Goal: Transaction & Acquisition: Book appointment/travel/reservation

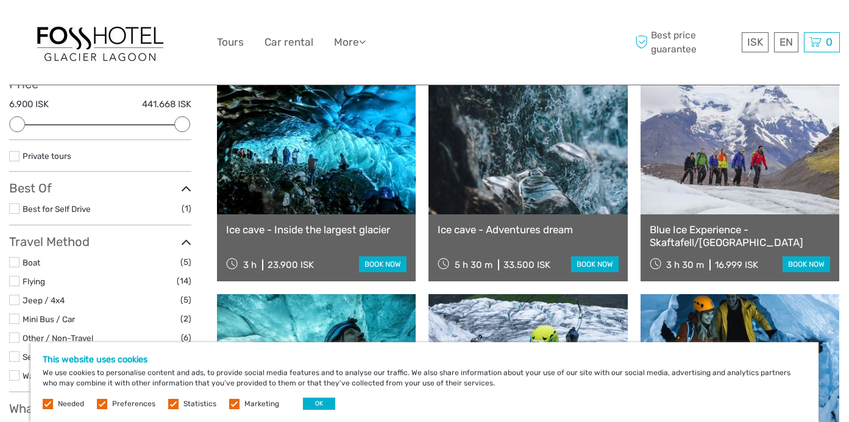
scroll to position [154, 0]
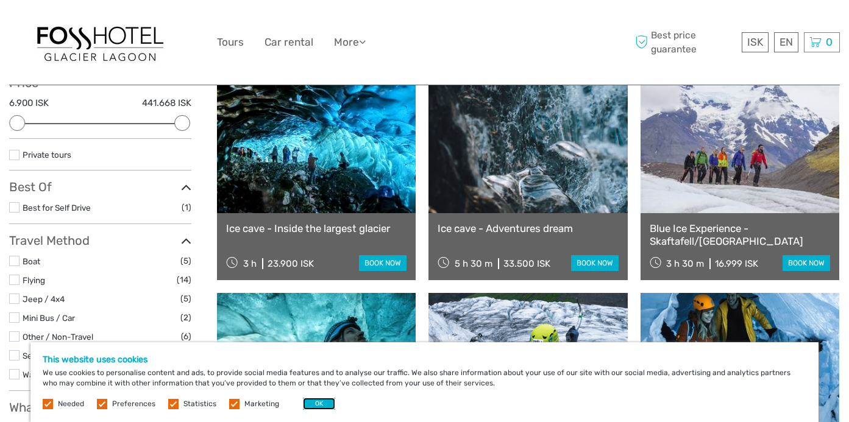
click at [308, 398] on button "OK" at bounding box center [319, 404] width 32 height 12
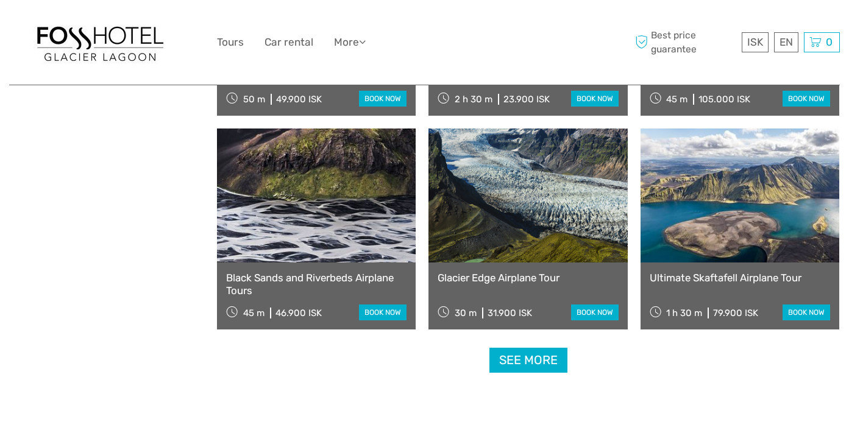
scroll to position [1178, 0]
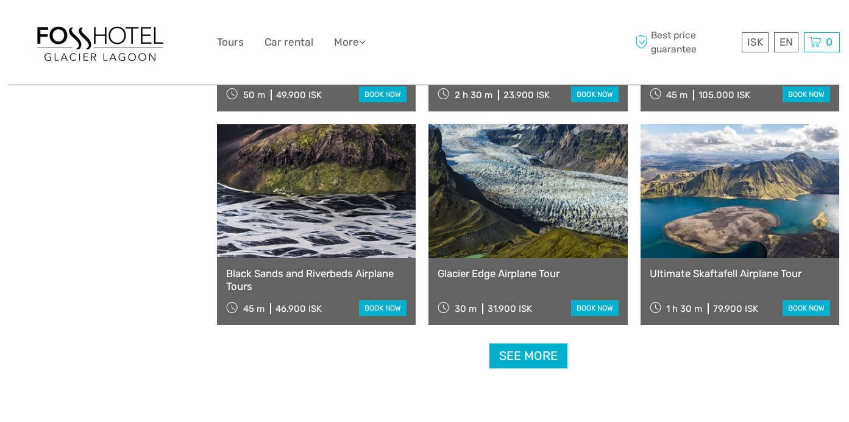
click at [529, 363] on link "See more" at bounding box center [528, 356] width 78 height 25
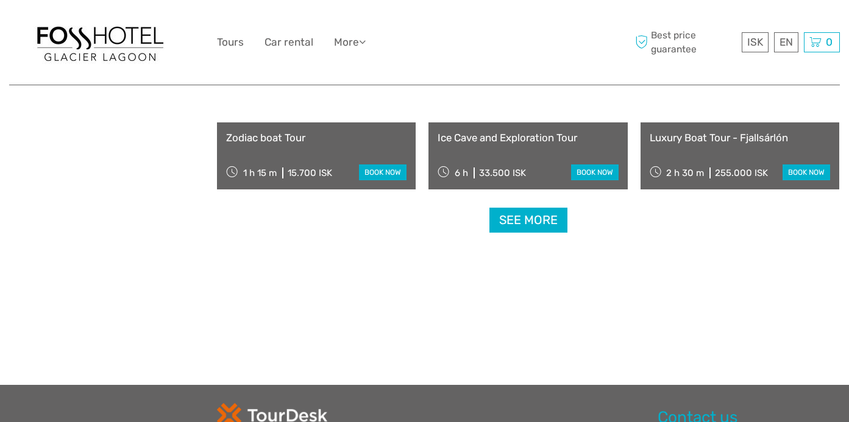
scroll to position [2566, 0]
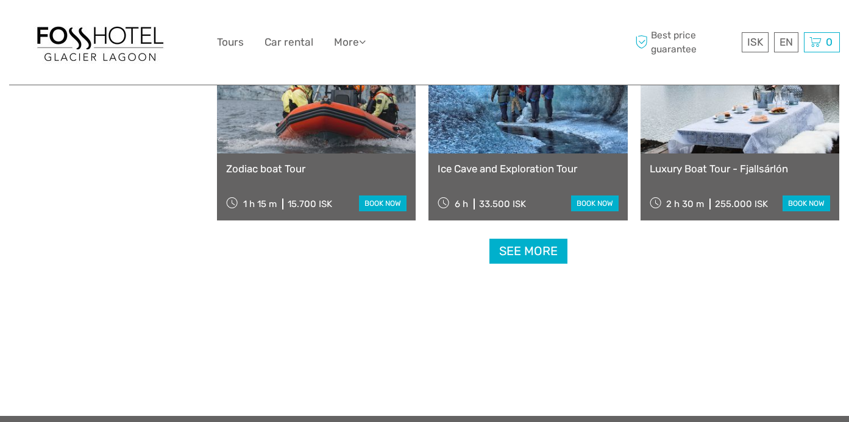
click at [532, 249] on link "See more" at bounding box center [528, 251] width 78 height 25
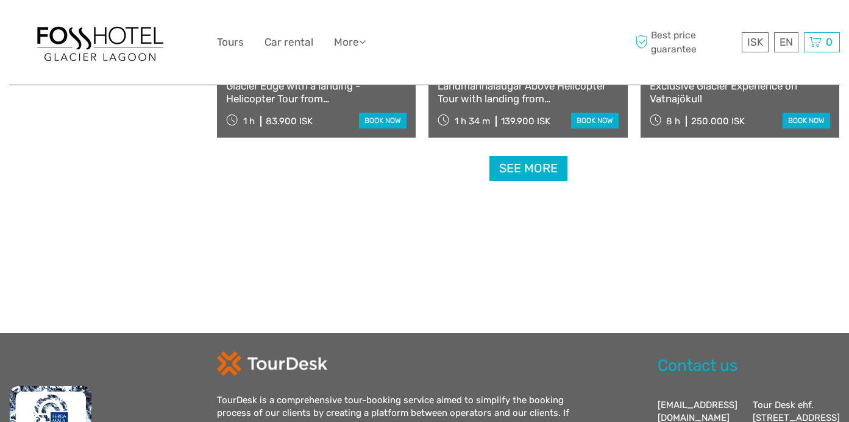
scroll to position [3960, 0]
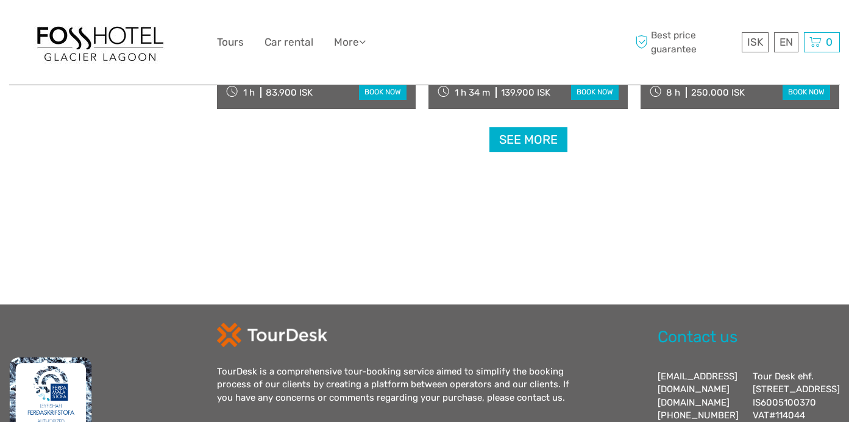
click at [524, 144] on link "See more" at bounding box center [528, 139] width 78 height 25
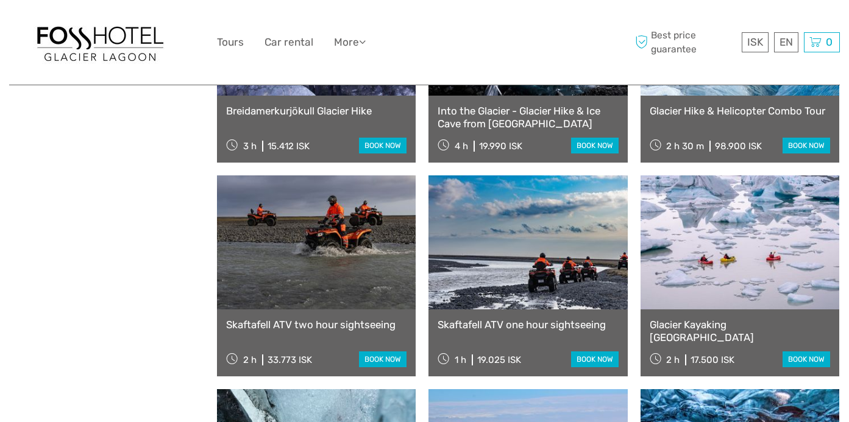
scroll to position [2835, 0]
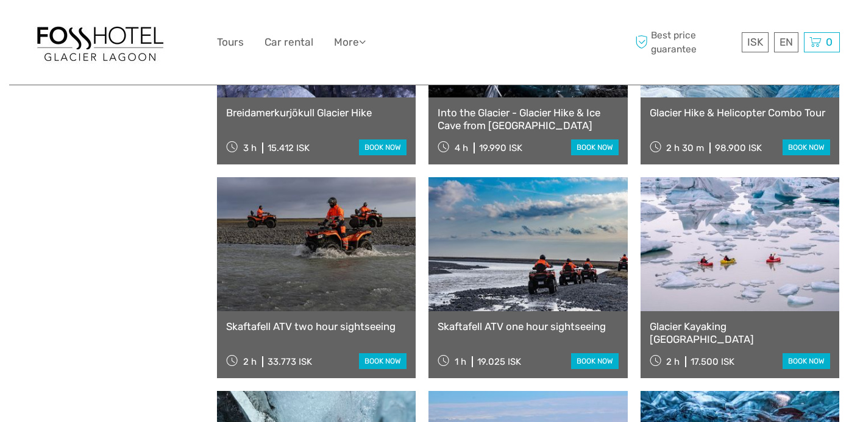
click at [715, 244] on link at bounding box center [739, 244] width 199 height 134
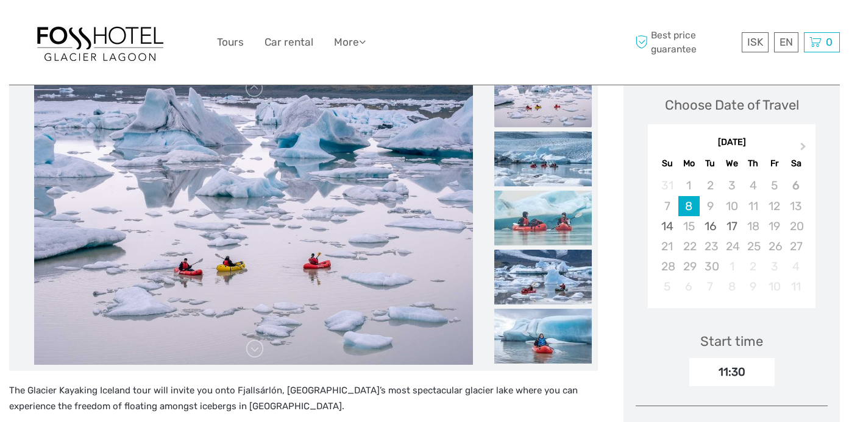
scroll to position [138, 0]
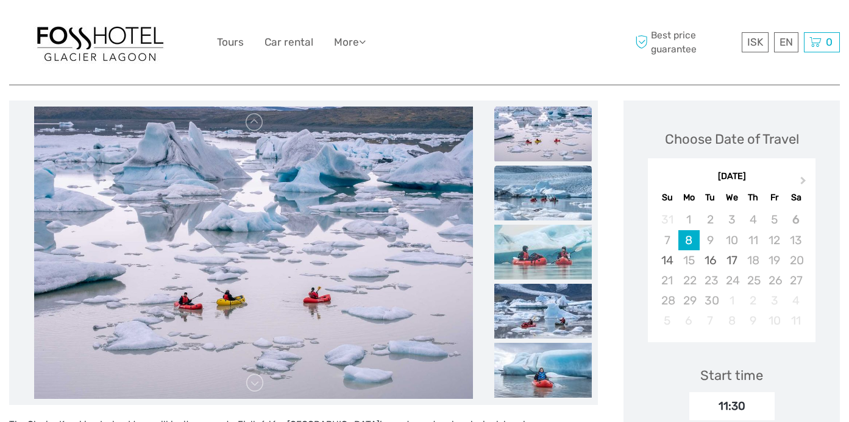
click at [573, 180] on img at bounding box center [542, 193] width 97 height 55
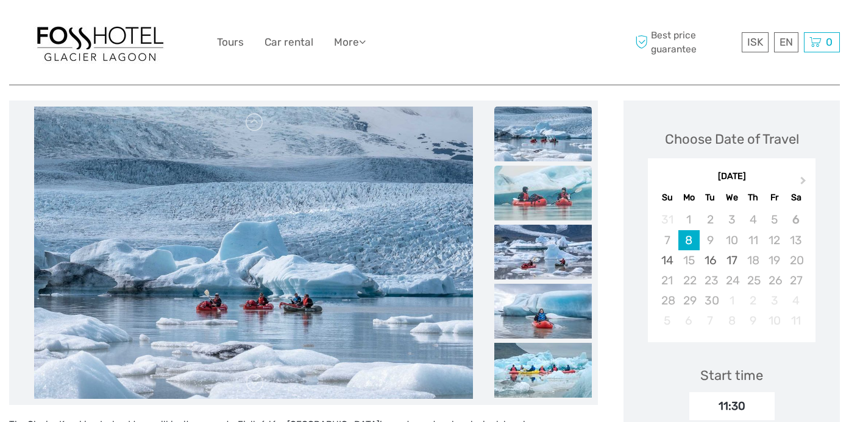
click at [540, 200] on img at bounding box center [542, 193] width 97 height 55
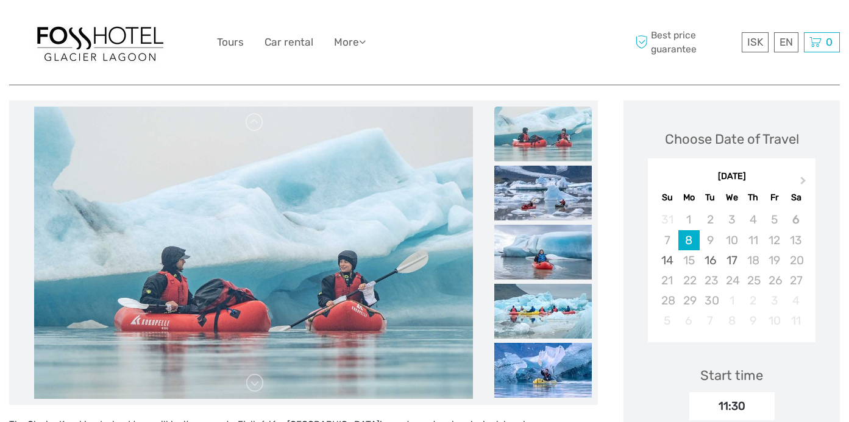
click at [540, 200] on img at bounding box center [542, 193] width 97 height 55
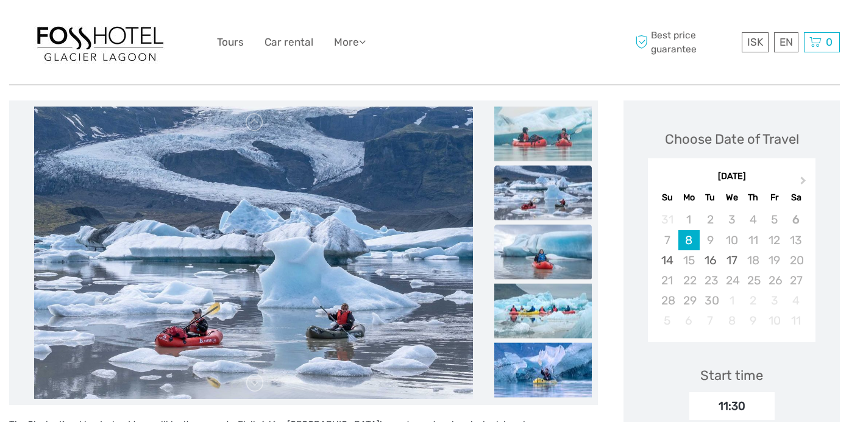
click at [532, 233] on img at bounding box center [542, 252] width 97 height 55
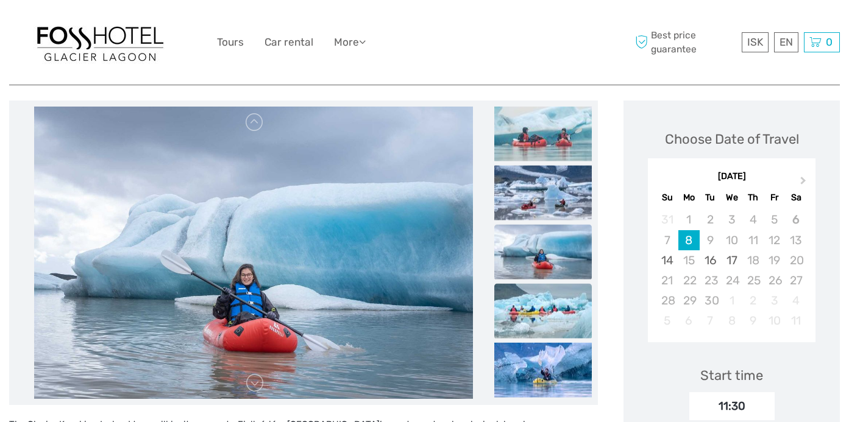
click at [534, 289] on img at bounding box center [542, 311] width 97 height 55
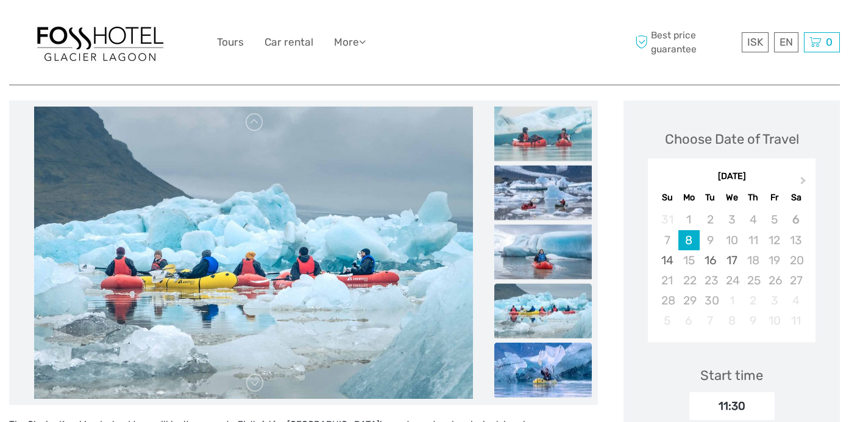
click at [542, 344] on img at bounding box center [542, 370] width 97 height 55
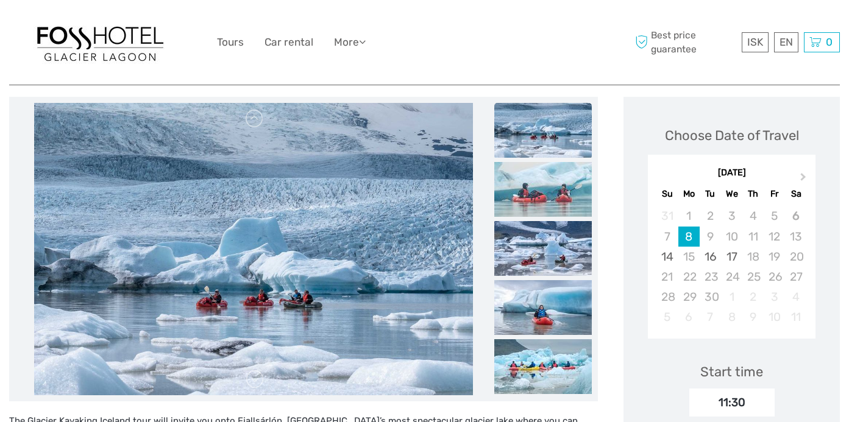
scroll to position [132, 0]
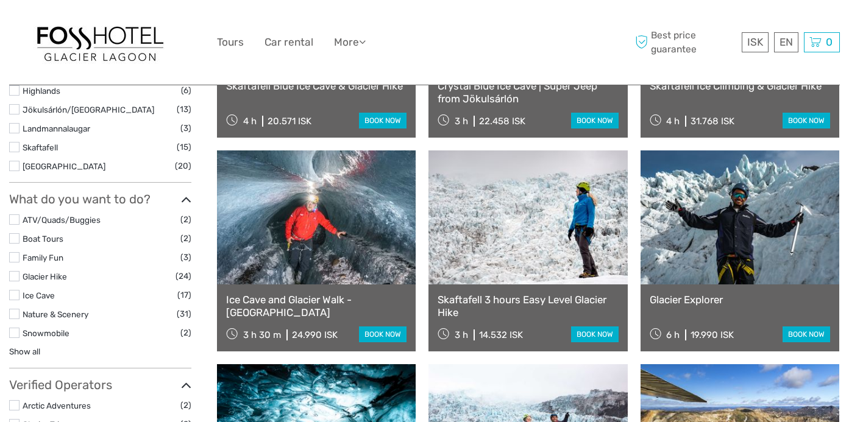
scroll to position [512, 0]
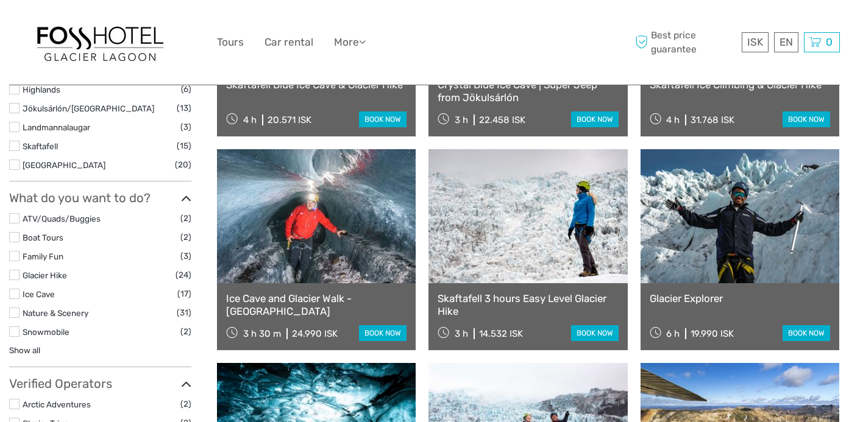
click at [504, 213] on link at bounding box center [527, 216] width 199 height 134
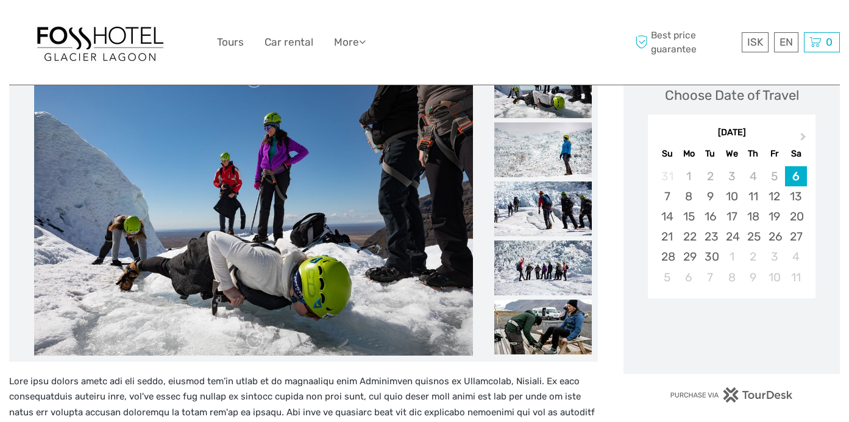
scroll to position [203, 0]
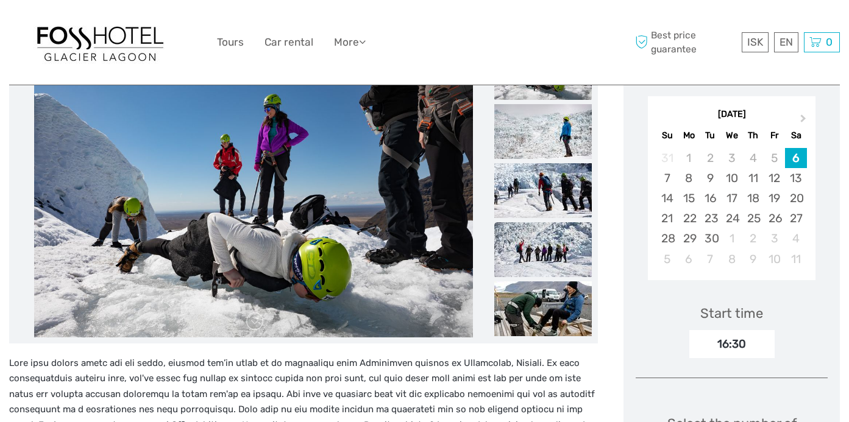
click at [548, 253] on img at bounding box center [542, 249] width 97 height 55
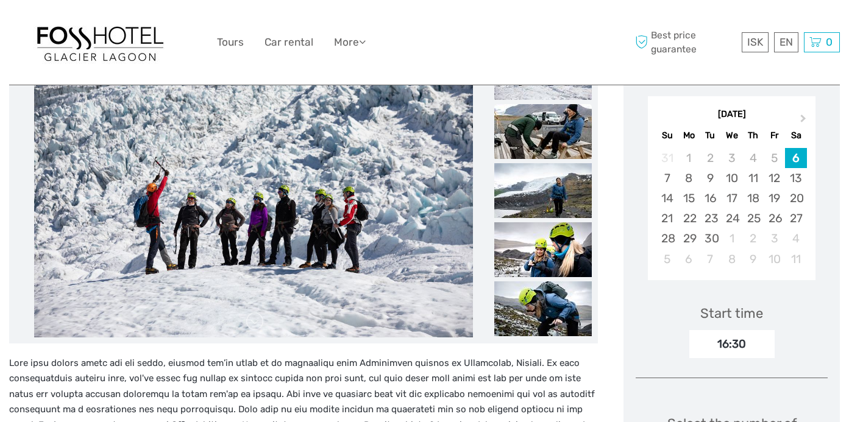
click at [536, 130] on img at bounding box center [542, 131] width 97 height 55
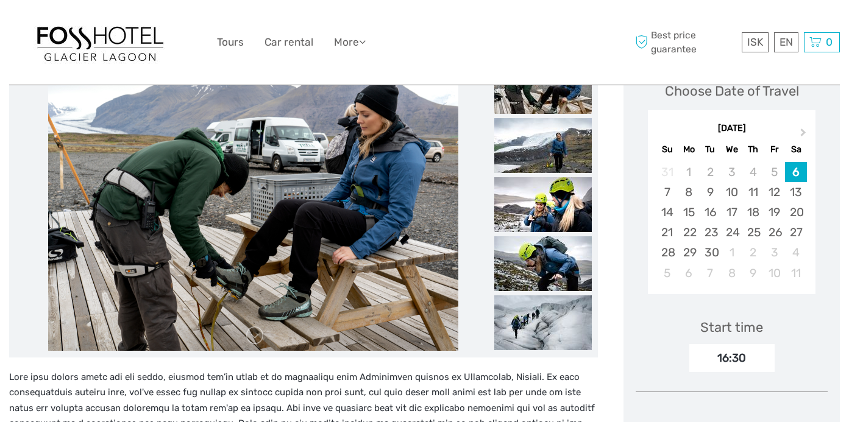
scroll to position [188, 0]
click at [537, 199] on img at bounding box center [542, 205] width 97 height 55
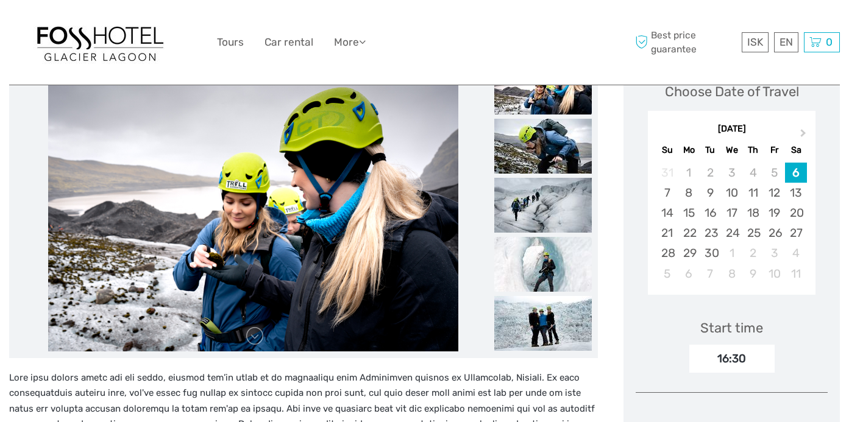
click at [533, 260] on img at bounding box center [542, 264] width 97 height 55
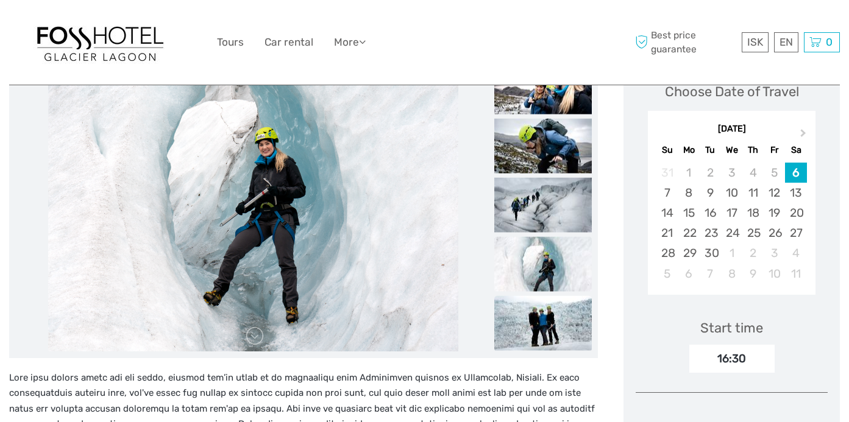
click at [531, 314] on img at bounding box center [542, 322] width 97 height 55
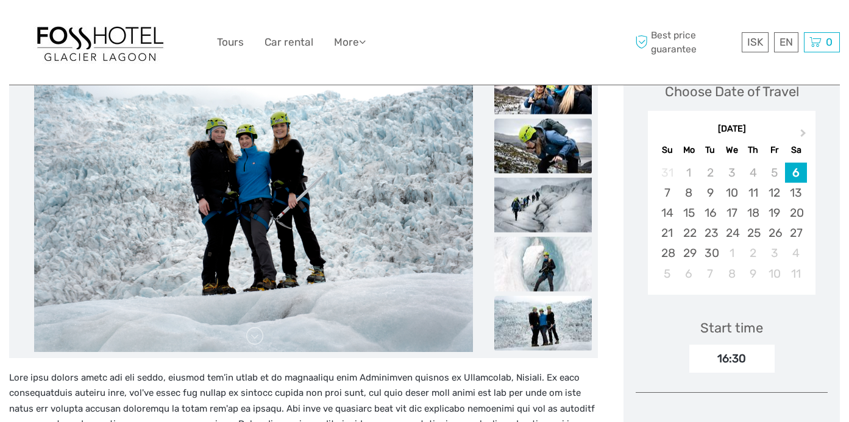
click at [535, 147] on img at bounding box center [542, 145] width 97 height 55
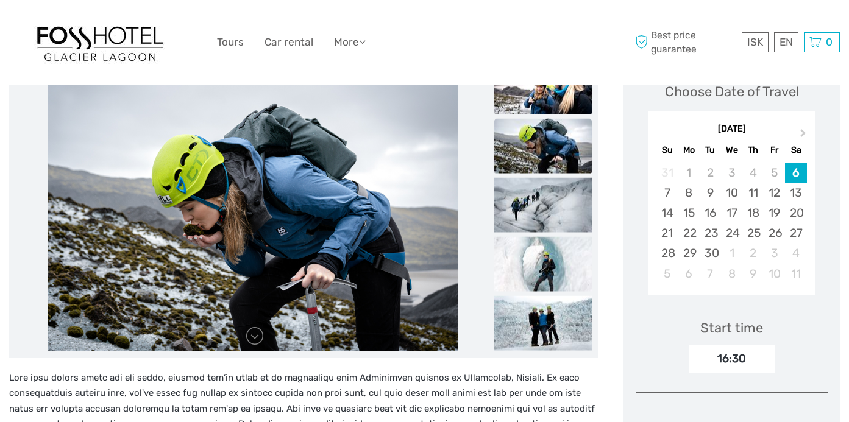
click at [531, 103] on img at bounding box center [542, 86] width 97 height 55
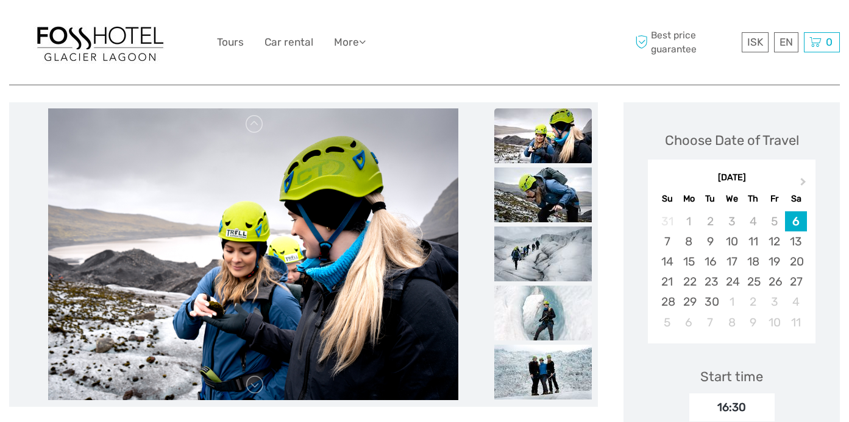
scroll to position [153, 0]
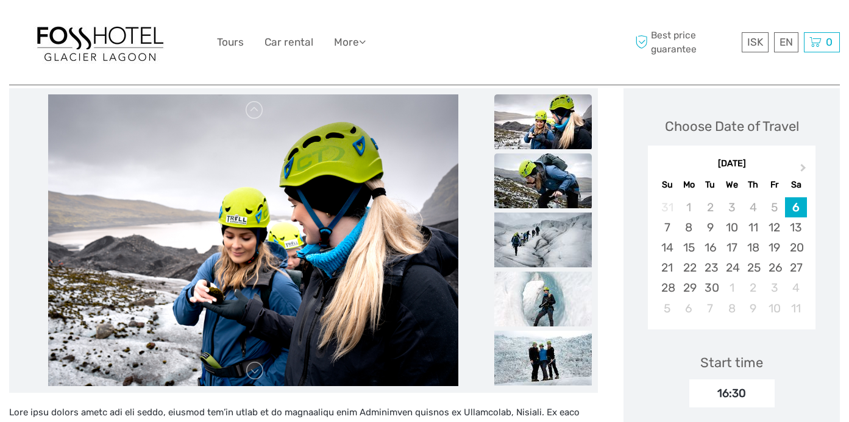
click at [531, 186] on img at bounding box center [542, 180] width 97 height 55
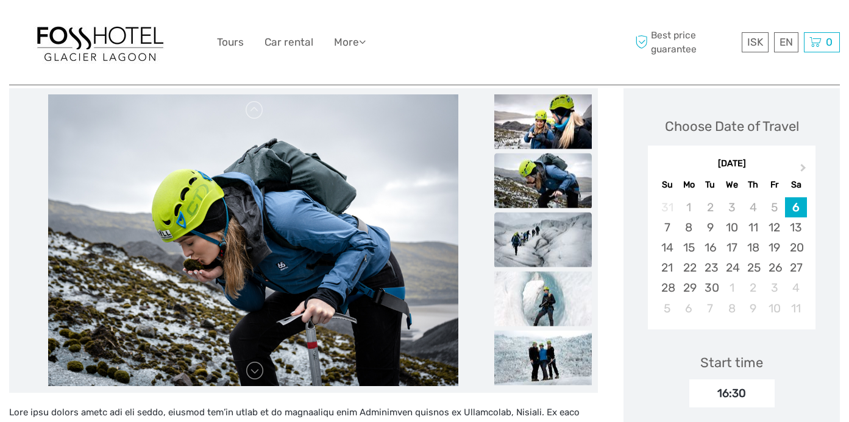
click at [532, 239] on img at bounding box center [542, 239] width 97 height 55
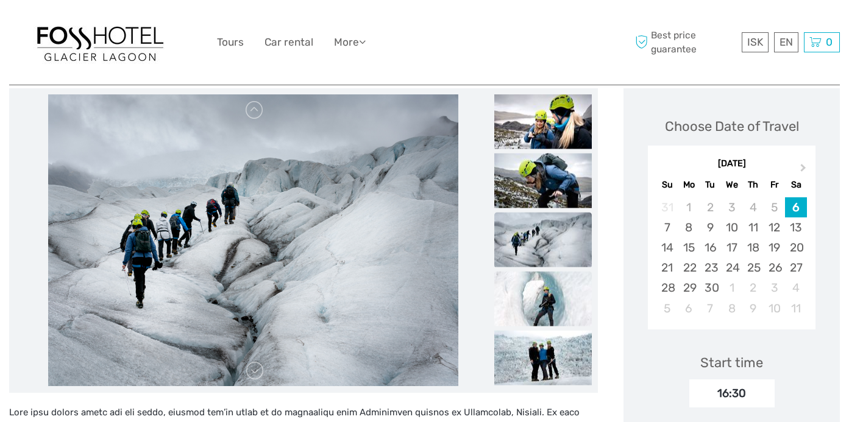
click at [538, 293] on img at bounding box center [542, 298] width 97 height 55
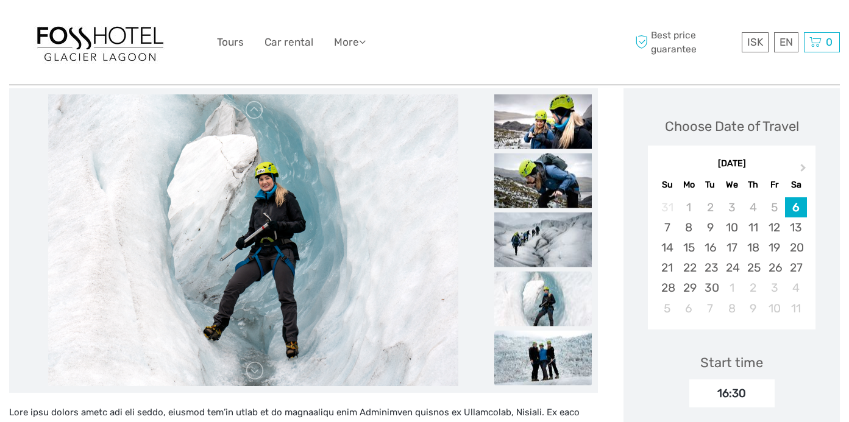
click at [538, 334] on img at bounding box center [542, 357] width 97 height 55
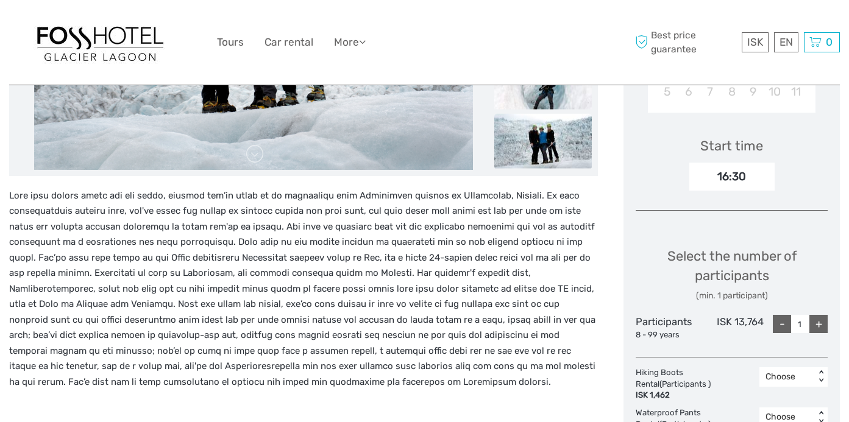
scroll to position [371, 0]
click at [425, 319] on p at bounding box center [303, 289] width 588 height 202
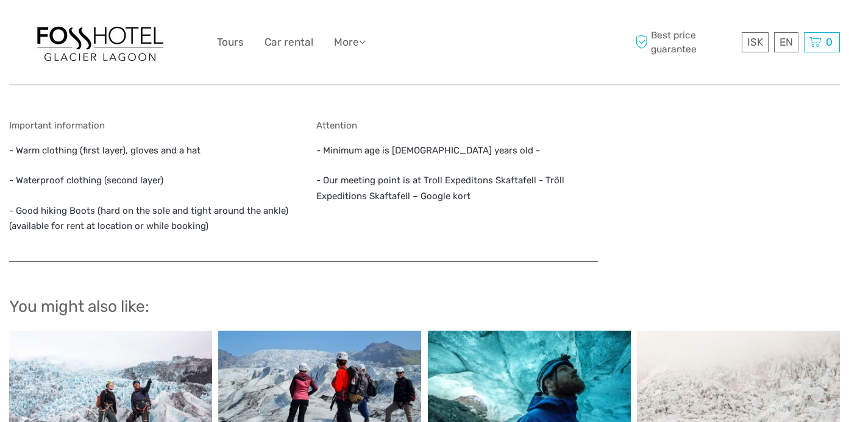
scroll to position [532, 0]
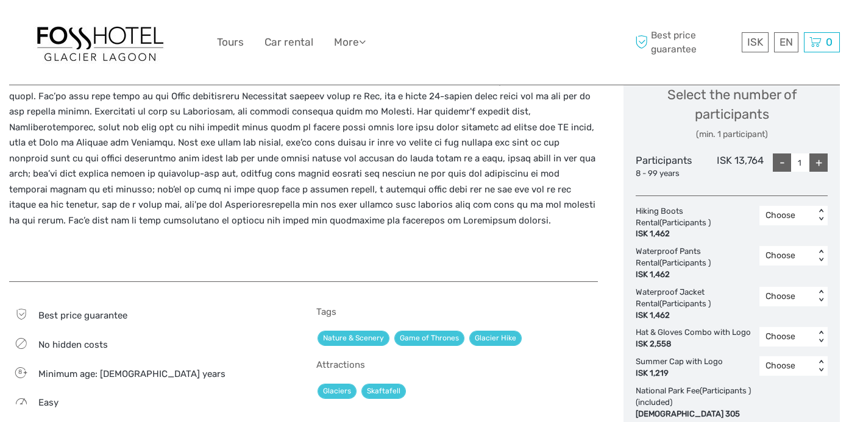
click at [816, 213] on div "< >" at bounding box center [821, 215] width 10 height 13
click at [473, 174] on p at bounding box center [303, 128] width 588 height 202
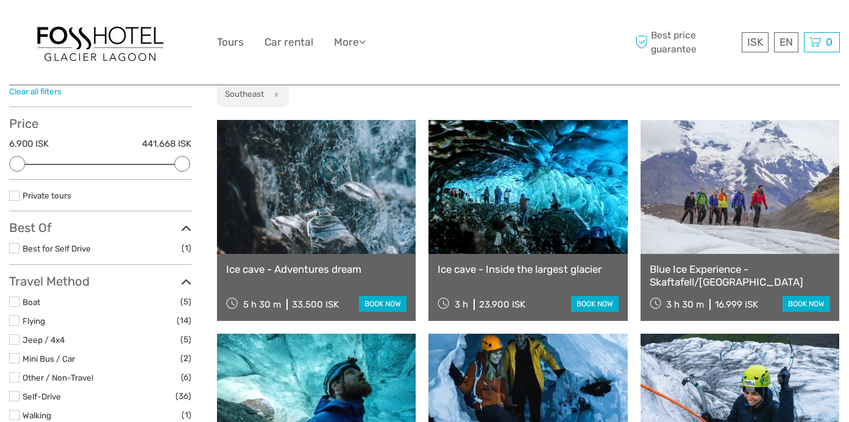
scroll to position [113, 0]
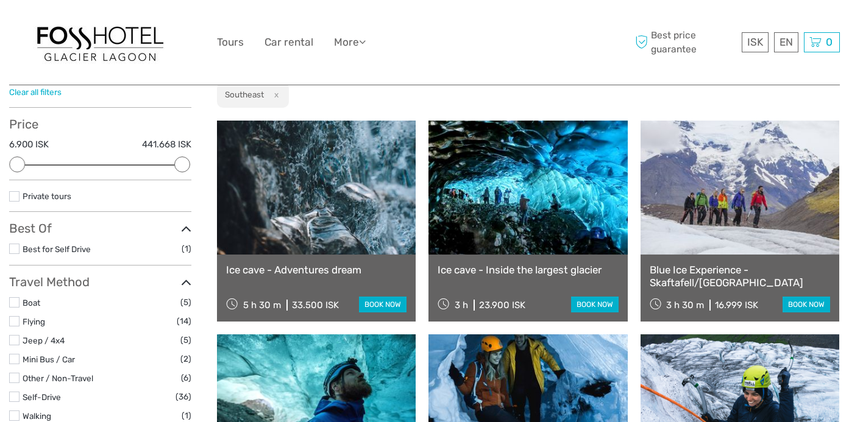
click at [316, 207] on link at bounding box center [316, 188] width 199 height 134
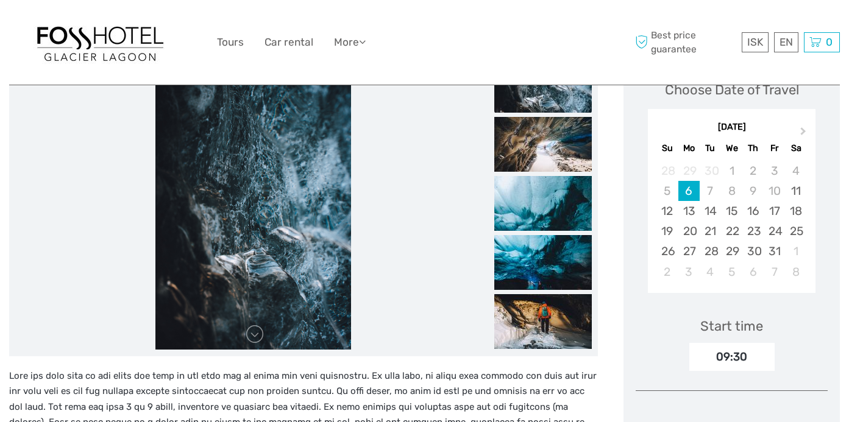
scroll to position [192, 0]
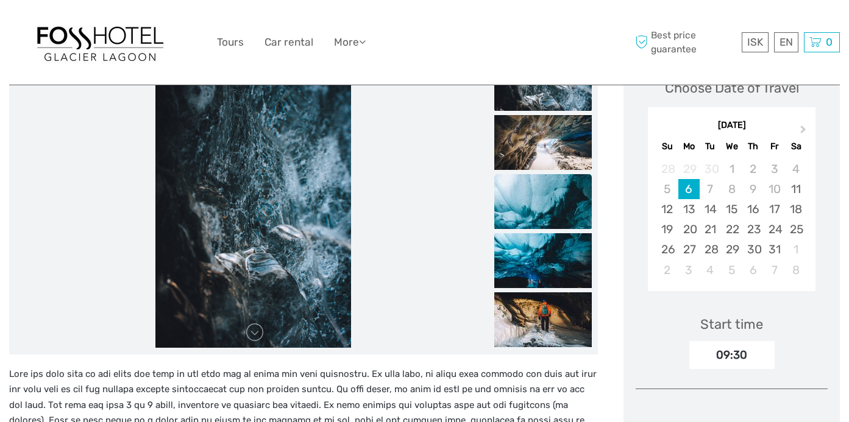
click at [515, 194] on img at bounding box center [542, 201] width 97 height 55
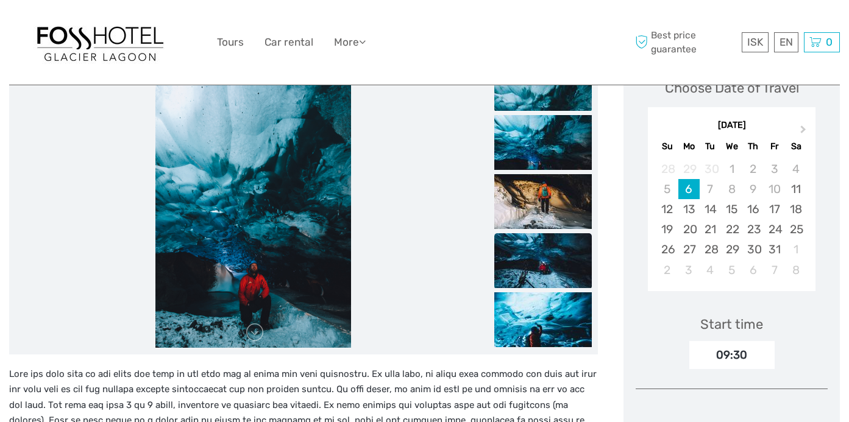
click at [528, 233] on img at bounding box center [542, 260] width 97 height 55
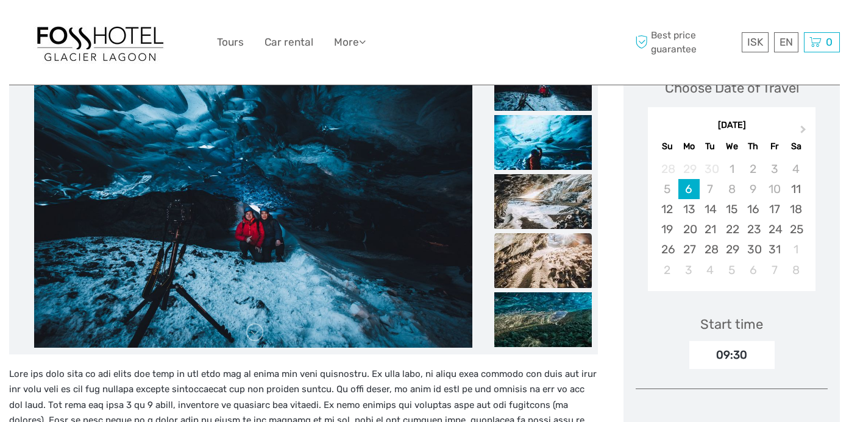
click at [536, 279] on img at bounding box center [542, 260] width 97 height 55
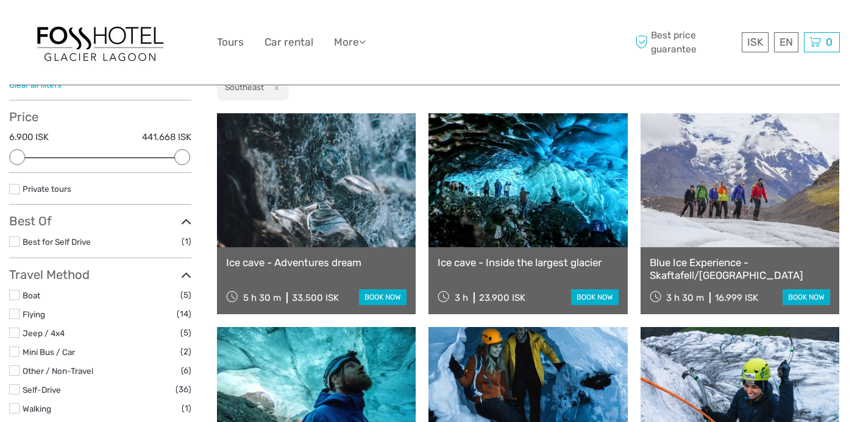
scroll to position [122, 0]
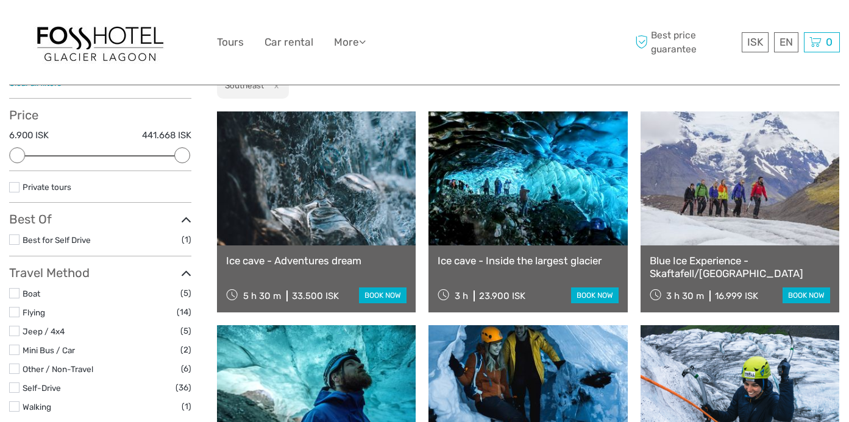
click at [527, 206] on link at bounding box center [527, 178] width 199 height 134
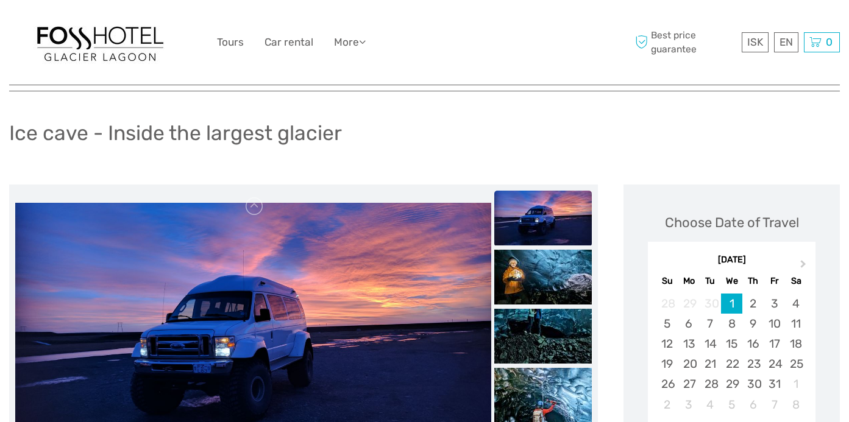
scroll to position [101, 0]
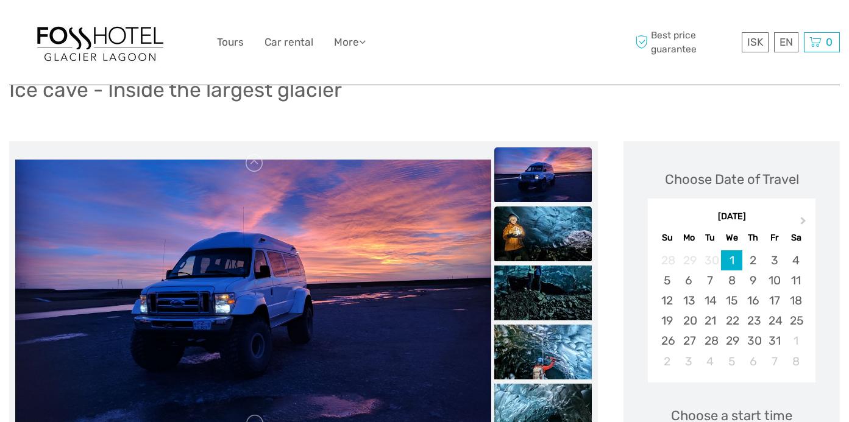
click at [521, 234] on img at bounding box center [542, 233] width 97 height 55
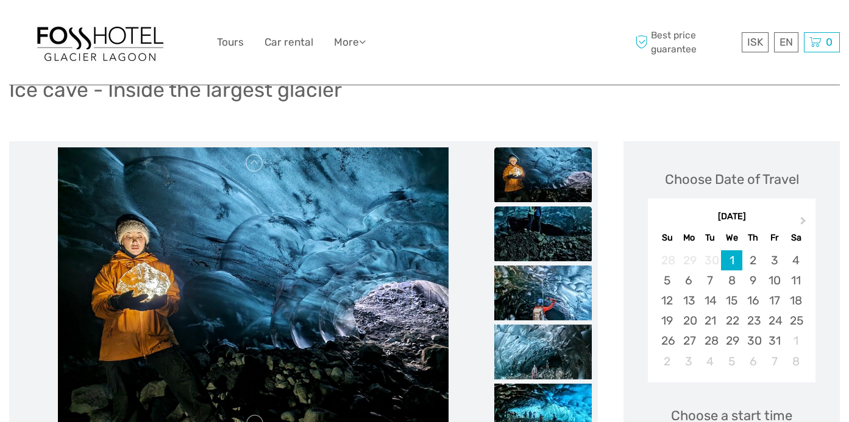
click at [535, 260] on img at bounding box center [542, 233] width 97 height 55
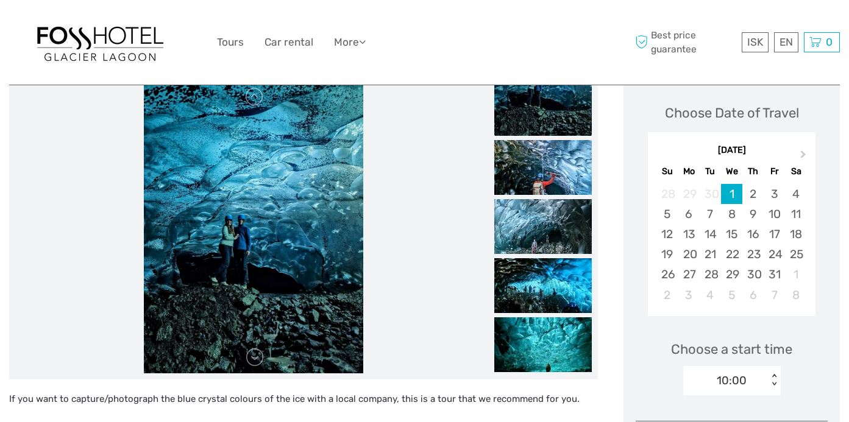
scroll to position [170, 0]
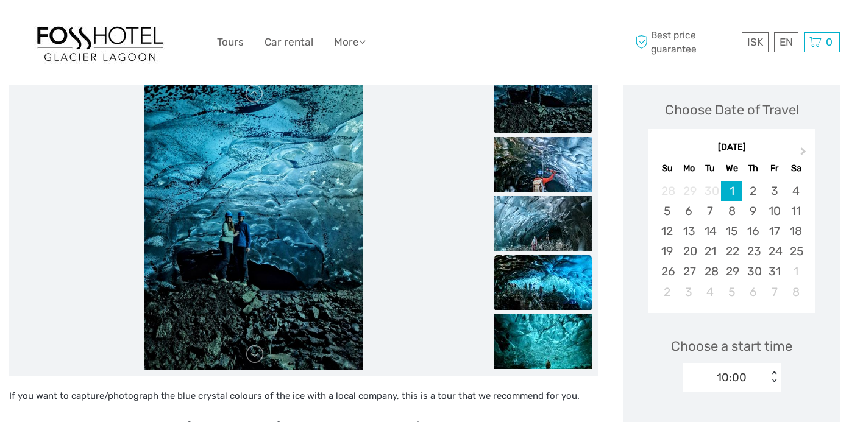
click at [537, 275] on img at bounding box center [542, 282] width 97 height 55
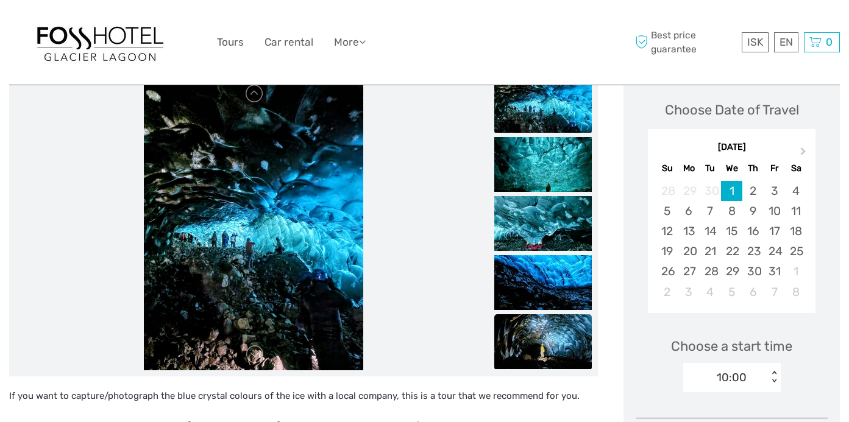
click at [536, 333] on img at bounding box center [542, 341] width 97 height 55
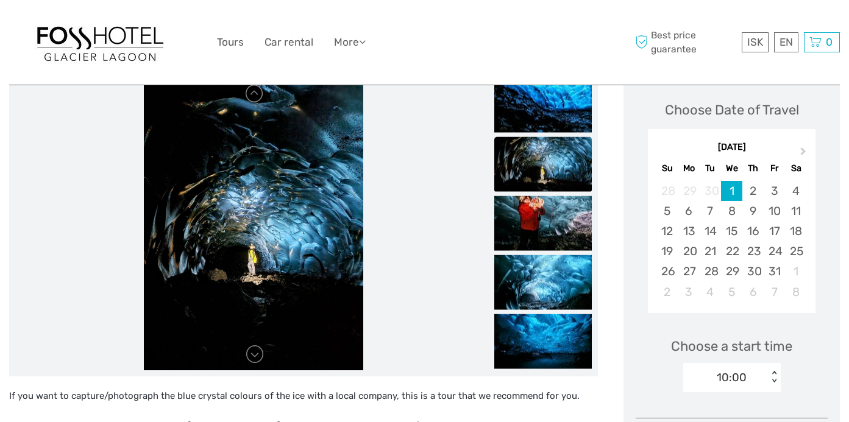
click at [536, 333] on img at bounding box center [542, 341] width 97 height 55
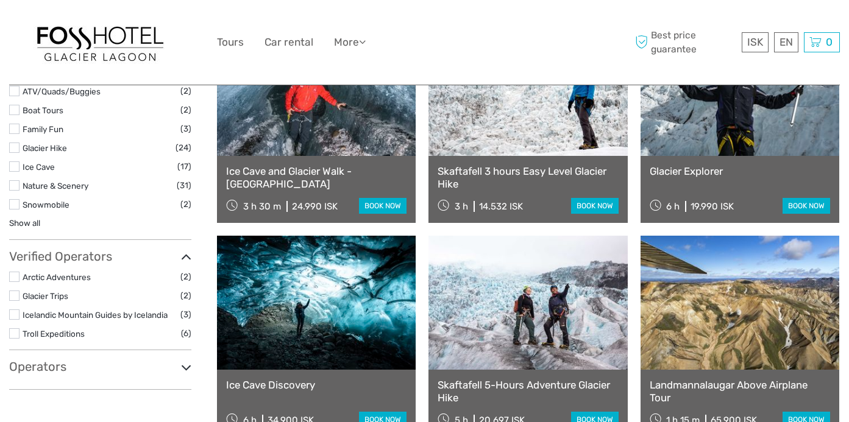
scroll to position [568, 0]
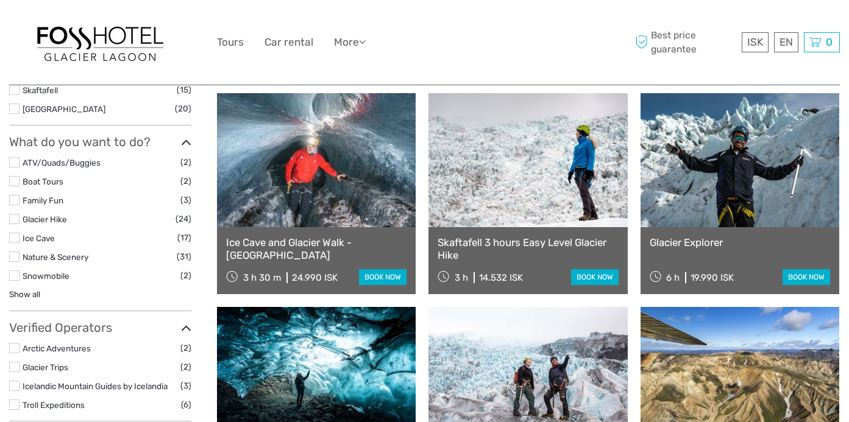
click at [334, 169] on link at bounding box center [316, 160] width 199 height 134
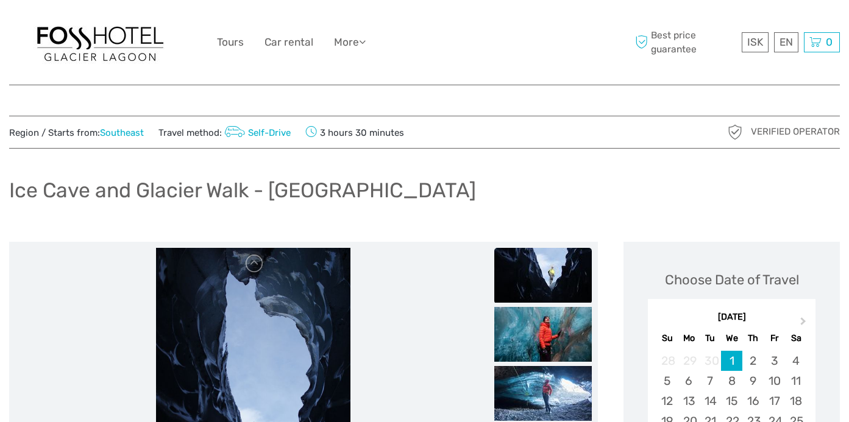
click at [330, 203] on div "Ice Cave and Glacier Walk - Skaftafell" at bounding box center [424, 195] width 830 height 44
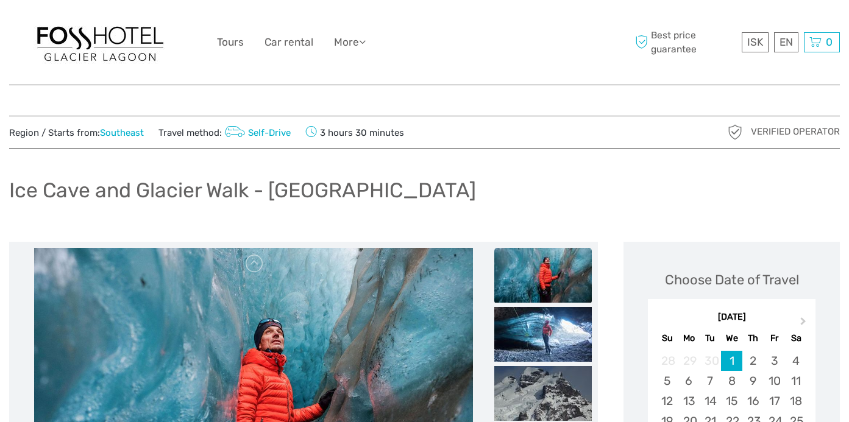
click at [322, 190] on h1 "Ice Cave and Glacier Walk - Skaftafell" at bounding box center [242, 190] width 467 height 25
copy h1 "Skaftafell"
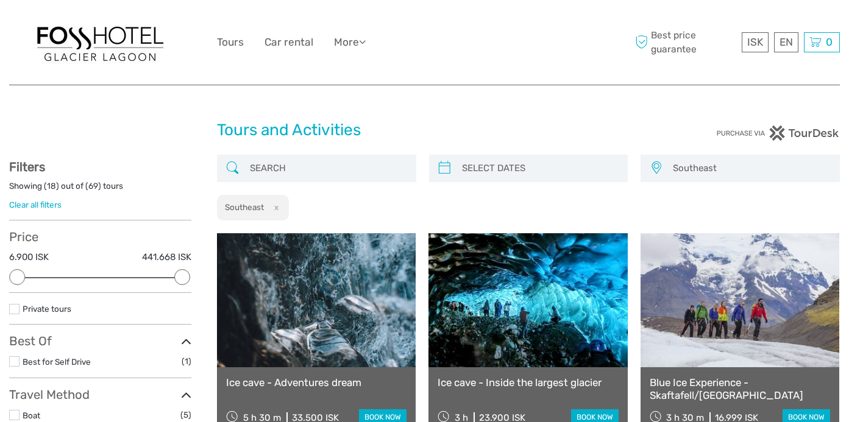
scroll to position [1027, 0]
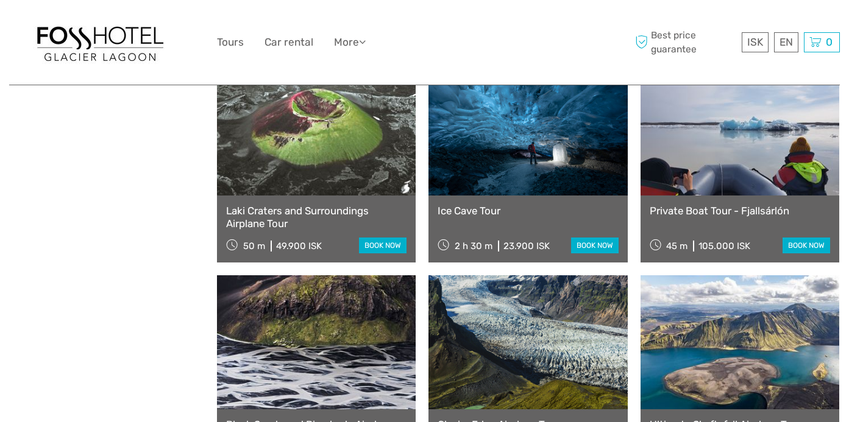
click at [709, 169] on link at bounding box center [739, 129] width 199 height 134
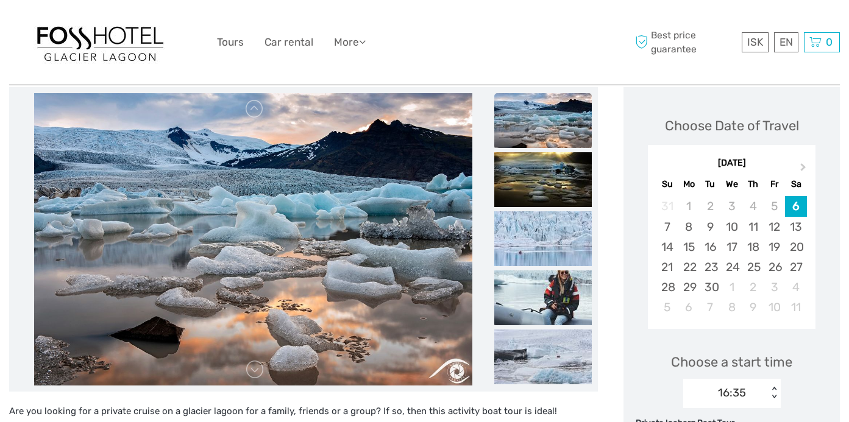
scroll to position [155, 0]
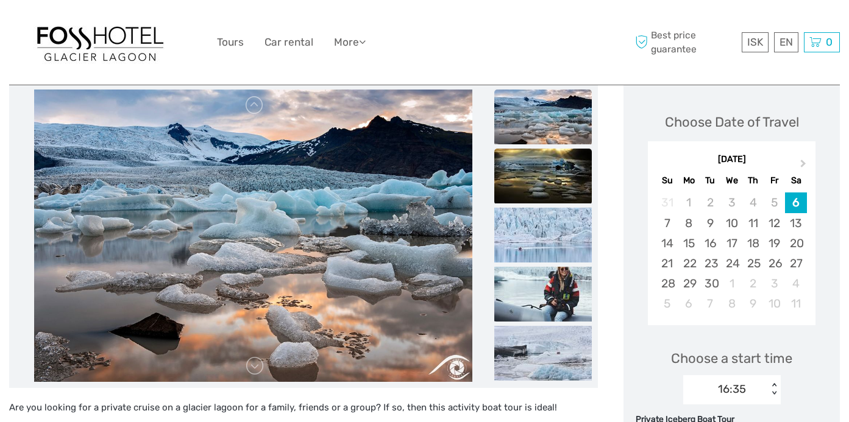
click at [537, 174] on img at bounding box center [542, 176] width 97 height 55
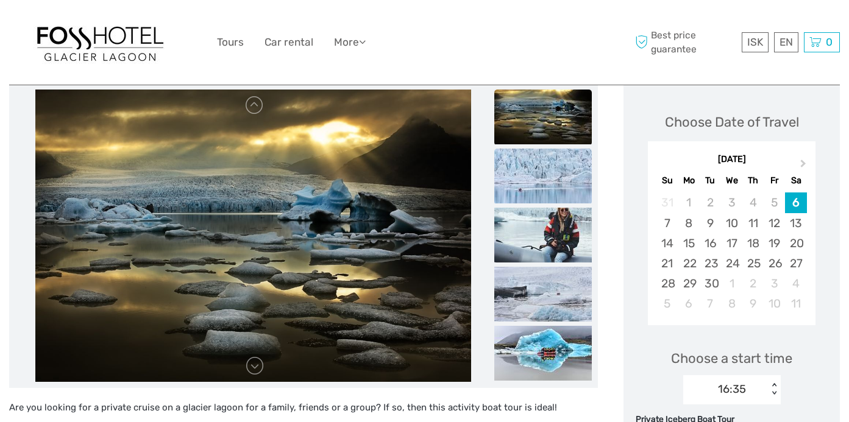
click at [540, 185] on img at bounding box center [542, 176] width 97 height 55
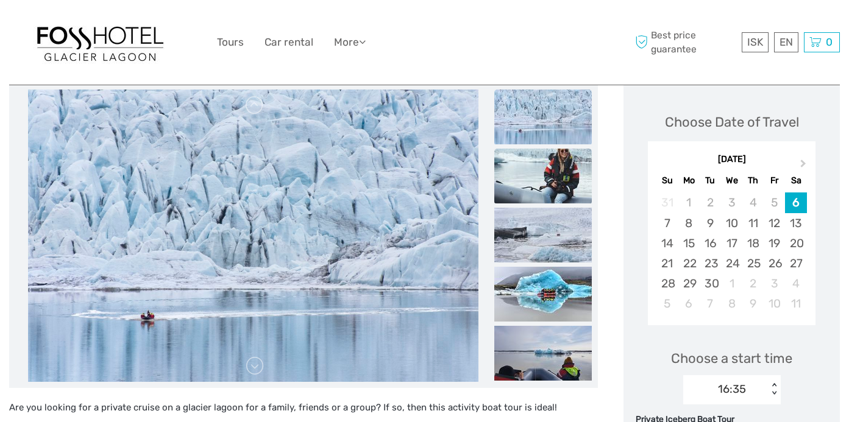
click at [538, 188] on img at bounding box center [542, 176] width 97 height 55
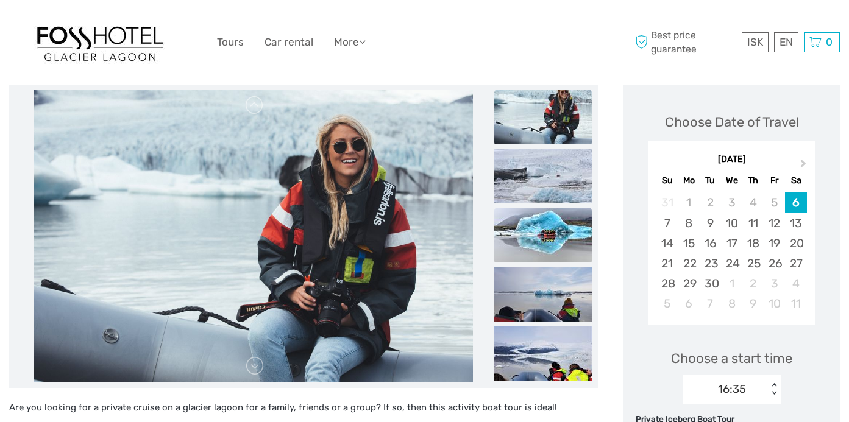
click at [534, 224] on img at bounding box center [542, 235] width 97 height 55
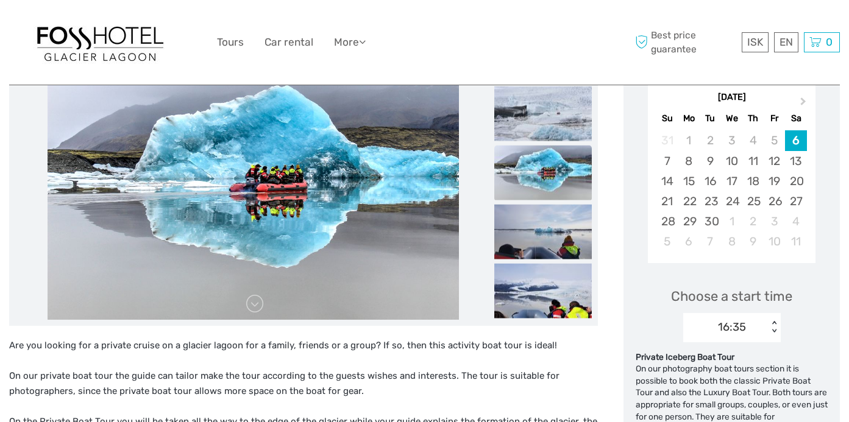
scroll to position [221, 0]
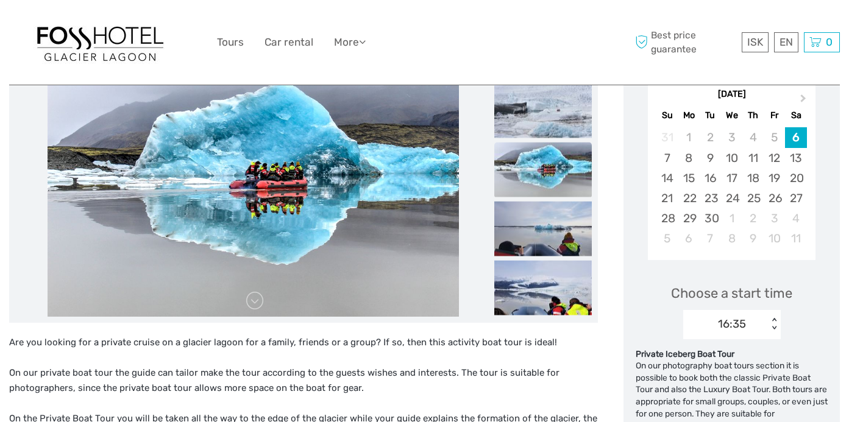
click at [534, 224] on img at bounding box center [542, 229] width 97 height 55
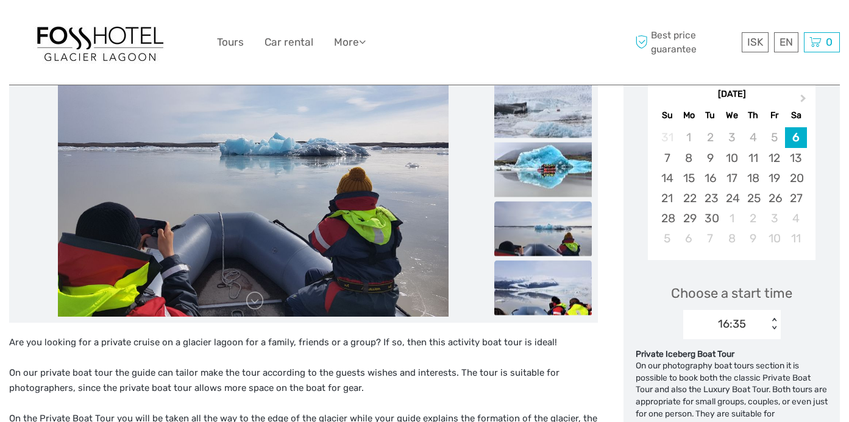
click at [529, 269] on img at bounding box center [542, 288] width 97 height 55
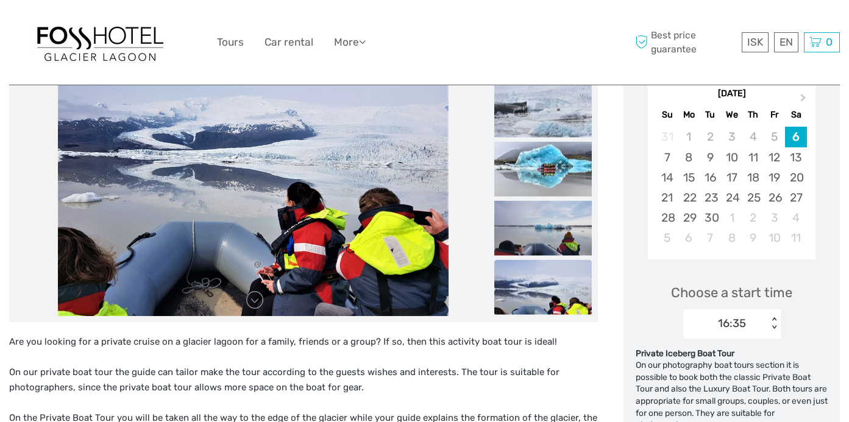
scroll to position [219, 0]
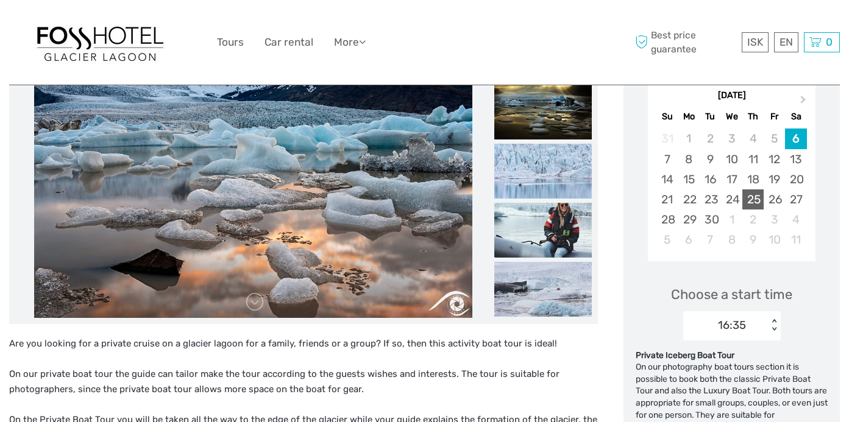
click at [753, 197] on div "25" at bounding box center [752, 199] width 21 height 20
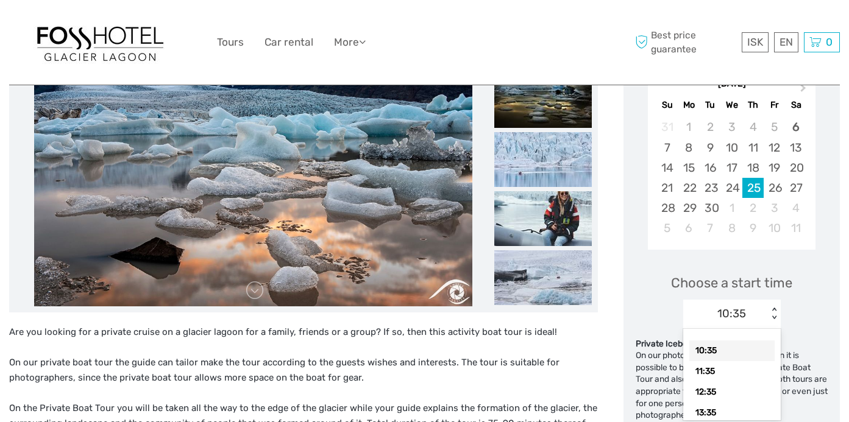
click at [729, 328] on div "10:35 < >" at bounding box center [731, 314] width 97 height 29
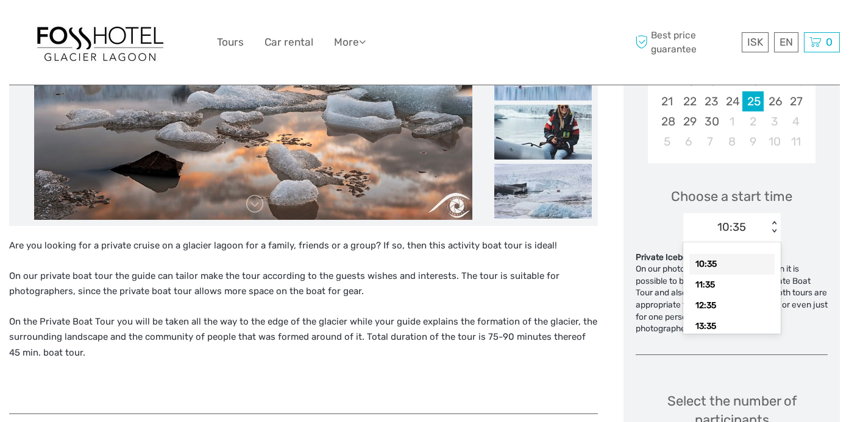
scroll to position [320, 0]
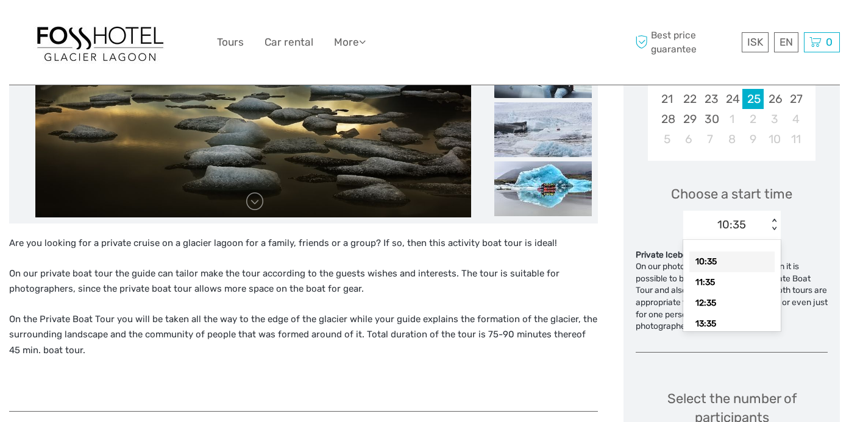
click at [718, 255] on div "10:35" at bounding box center [731, 262] width 85 height 21
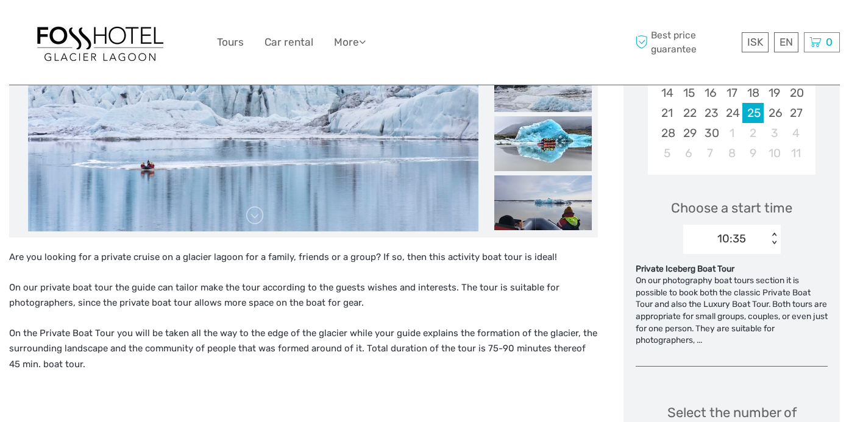
scroll to position [306, 0]
click at [133, 298] on p "On our private boat tour the guide can tailor make the tour according to the gu…" at bounding box center [303, 295] width 588 height 31
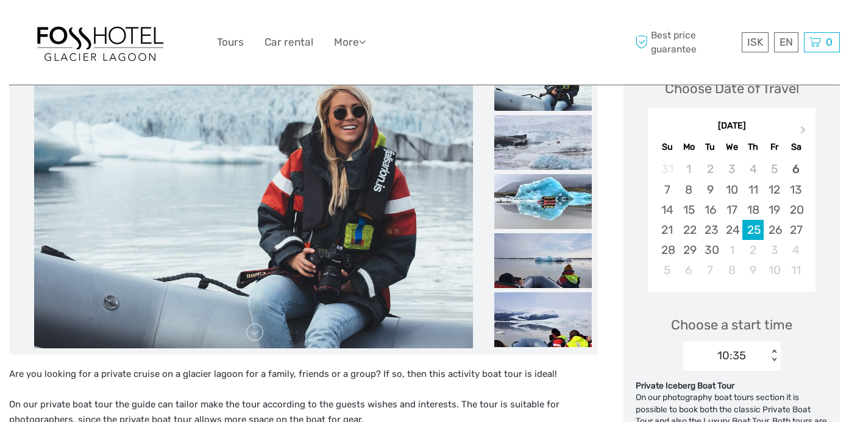
scroll to position [184, 0]
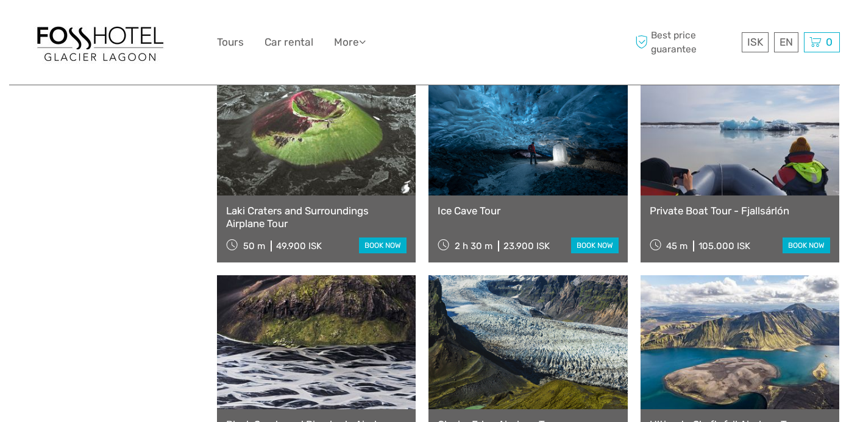
click at [688, 210] on link "Private Boat Tour - Fjallsárlón" at bounding box center [739, 211] width 180 height 12
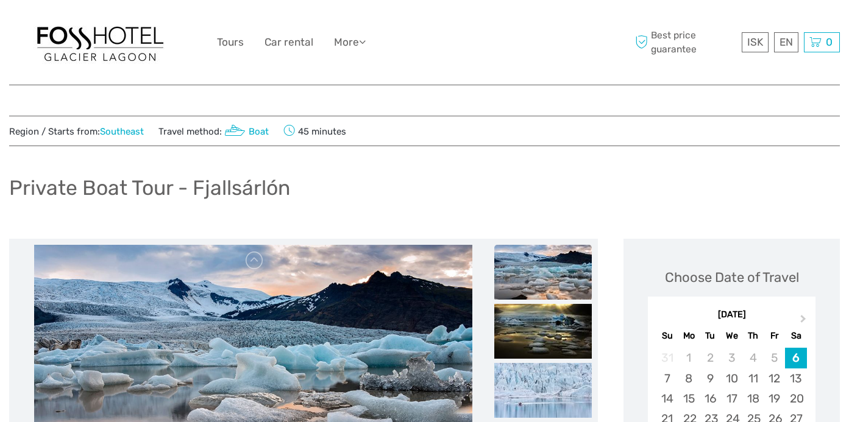
scroll to position [306, 0]
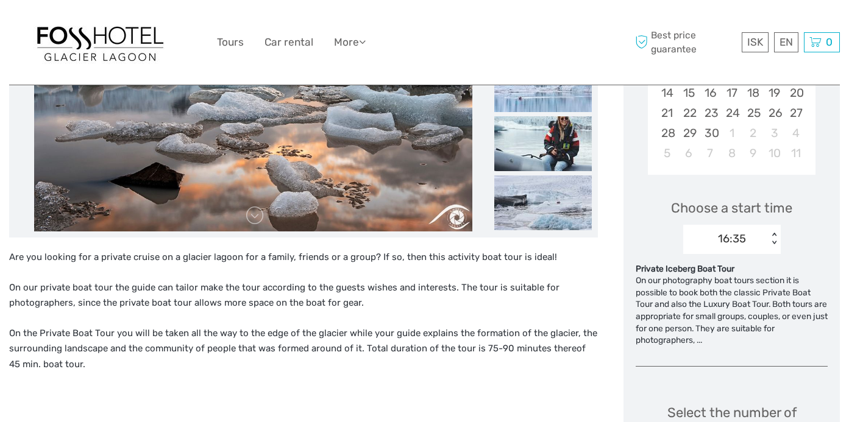
click at [730, 231] on div "16:35" at bounding box center [732, 239] width 28 height 16
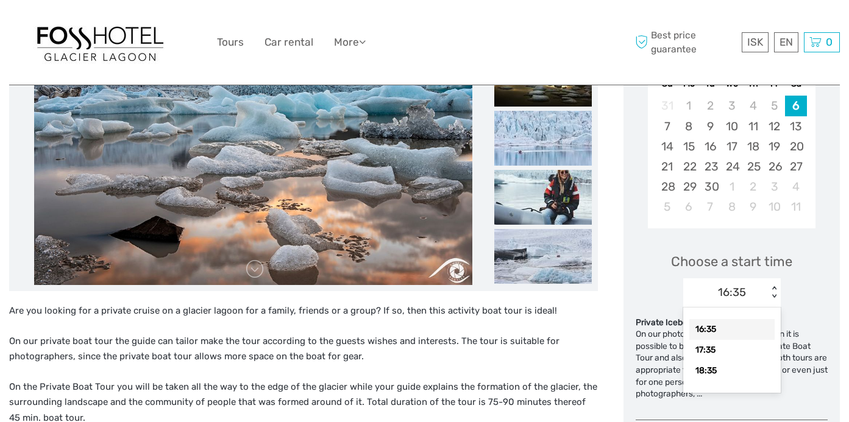
scroll to position [166, 0]
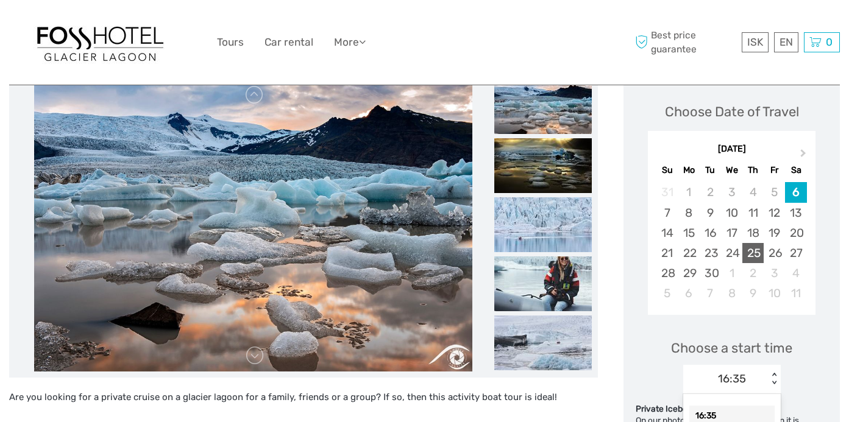
click at [758, 252] on div "25" at bounding box center [752, 253] width 21 height 20
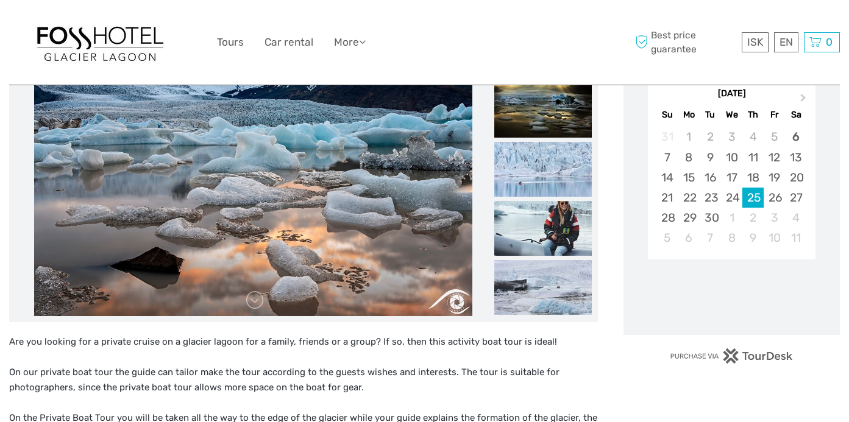
scroll to position [347, 0]
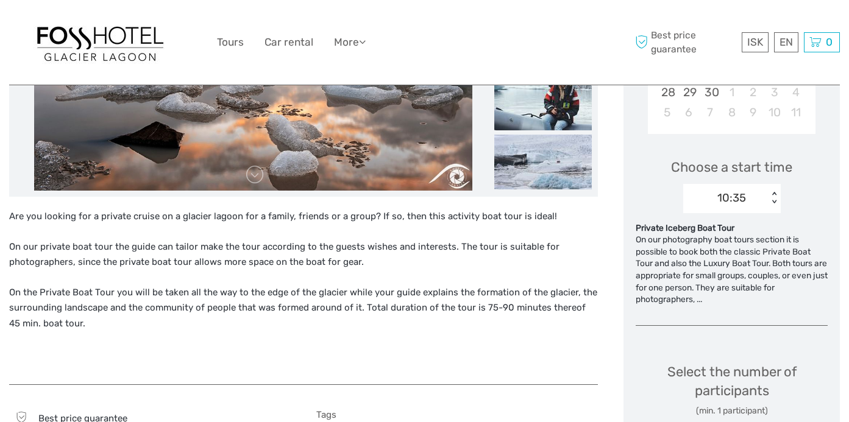
click at [744, 201] on div "10:35" at bounding box center [731, 198] width 29 height 16
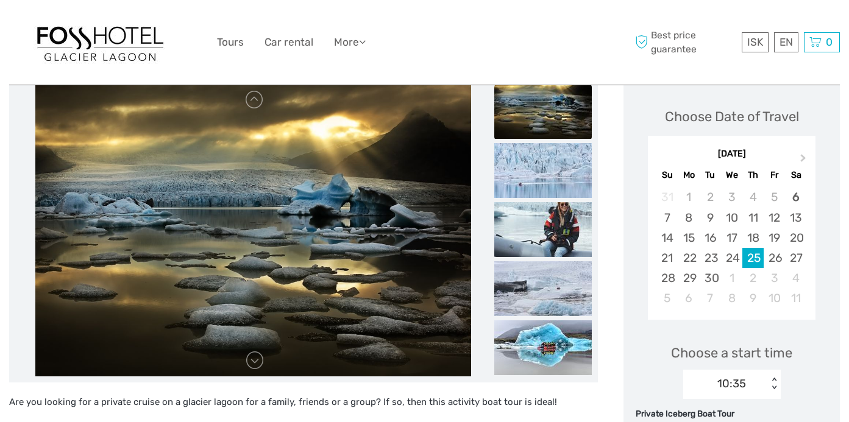
scroll to position [158, 0]
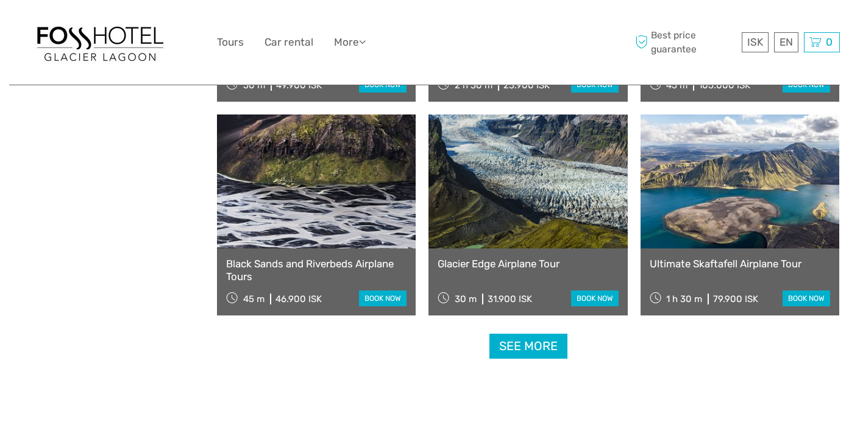
scroll to position [1188, 0]
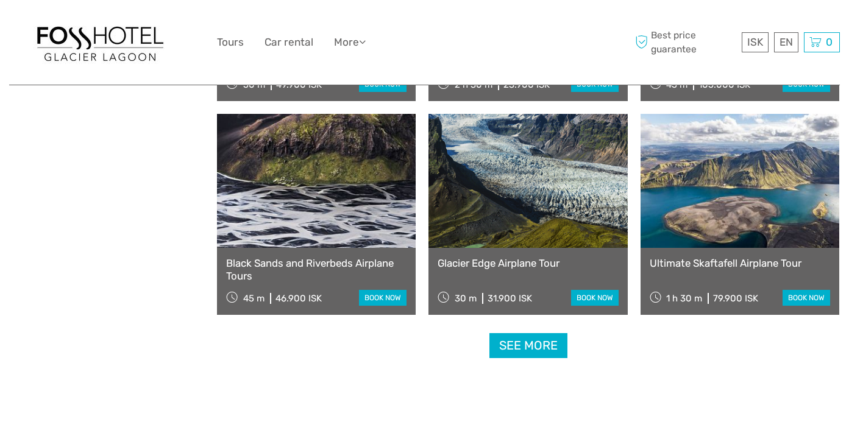
click at [511, 351] on link "See more" at bounding box center [528, 345] width 78 height 25
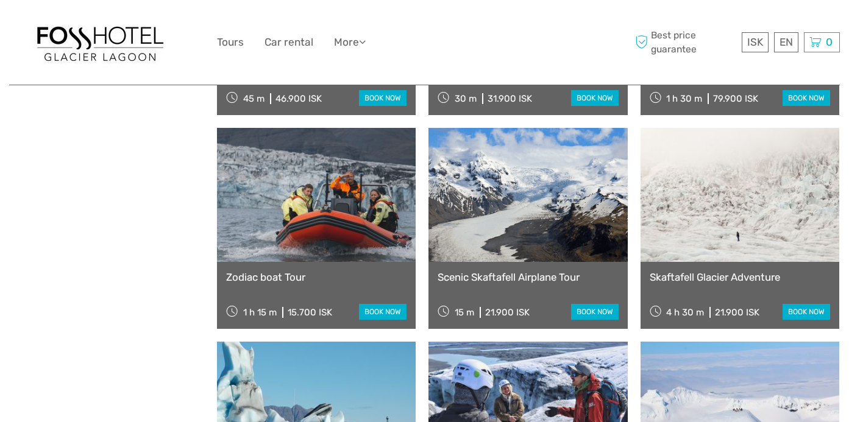
scroll to position [1389, 0]
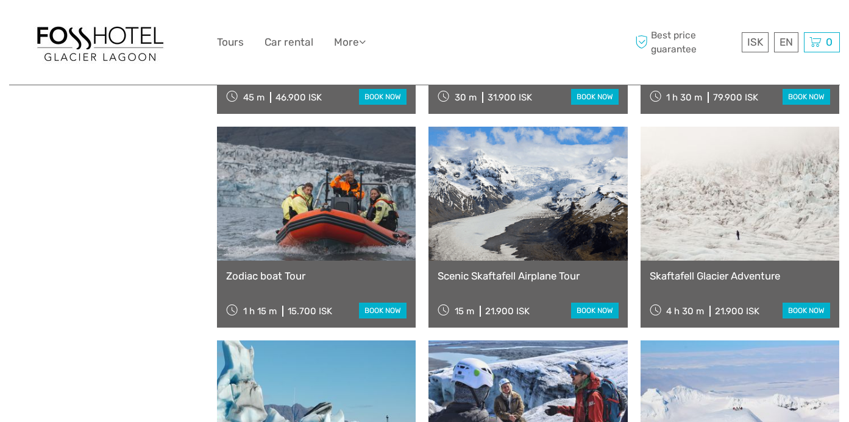
click at [277, 207] on link at bounding box center [316, 194] width 199 height 134
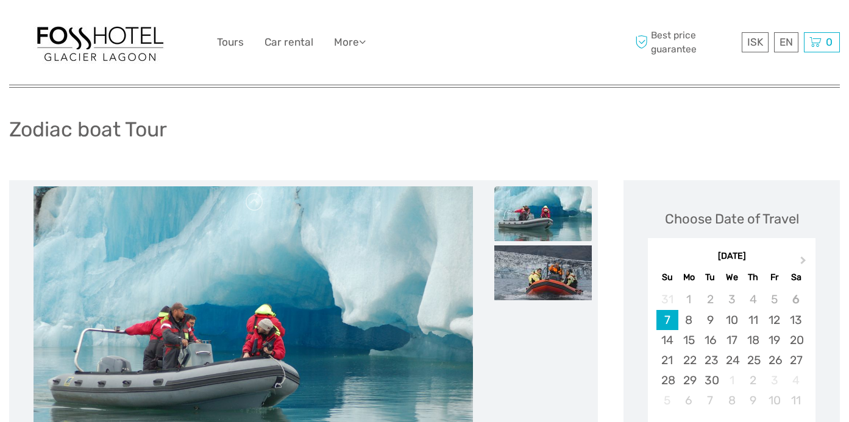
scroll to position [137, 0]
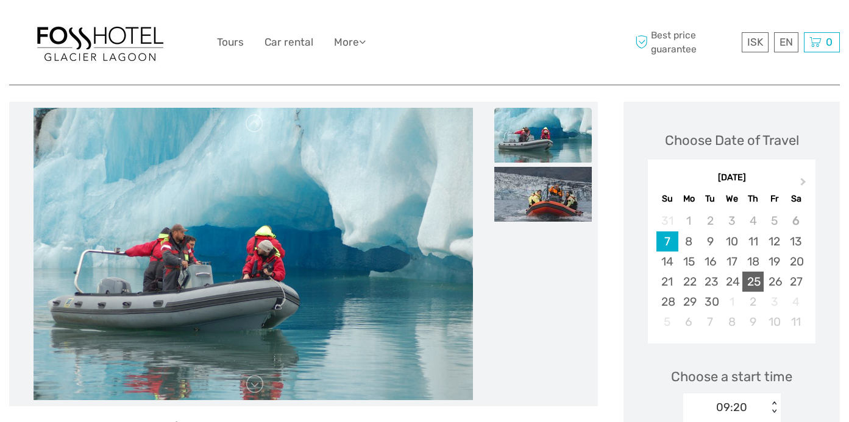
click at [758, 280] on div "25" at bounding box center [752, 282] width 21 height 20
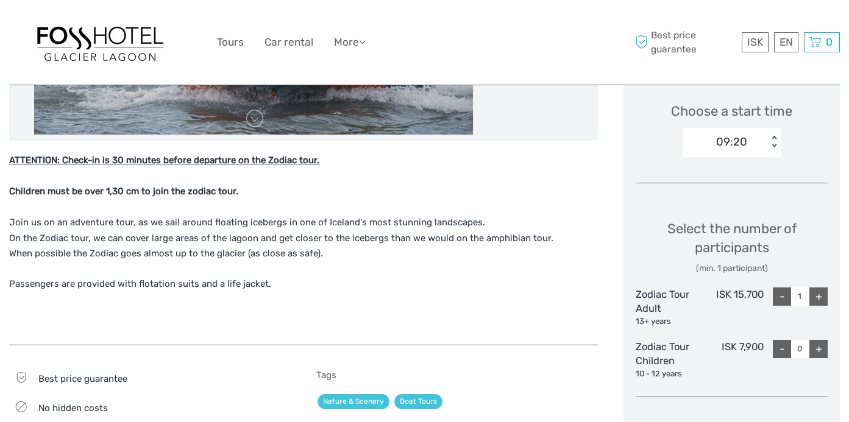
scroll to position [272, 0]
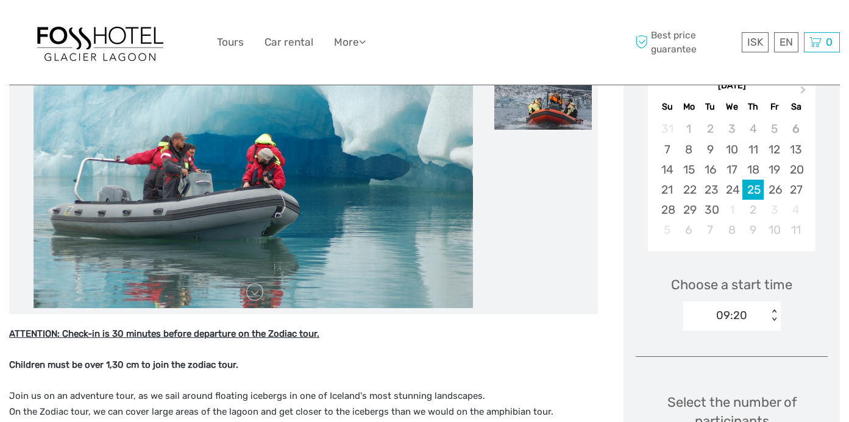
click at [739, 331] on div "09:20 < >" at bounding box center [731, 316] width 97 height 29
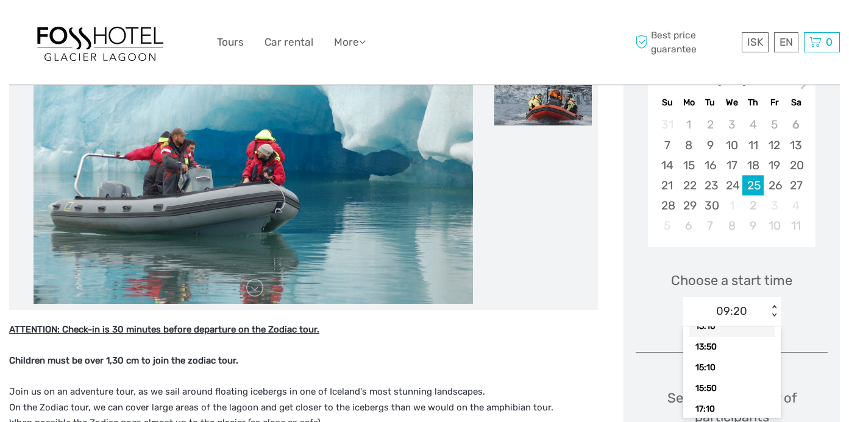
scroll to position [110, 0]
click at [558, 350] on p "ATTENTION: Check-in is 30 minutes before departure on the Zodiac tour. Children…" at bounding box center [303, 376] width 588 height 109
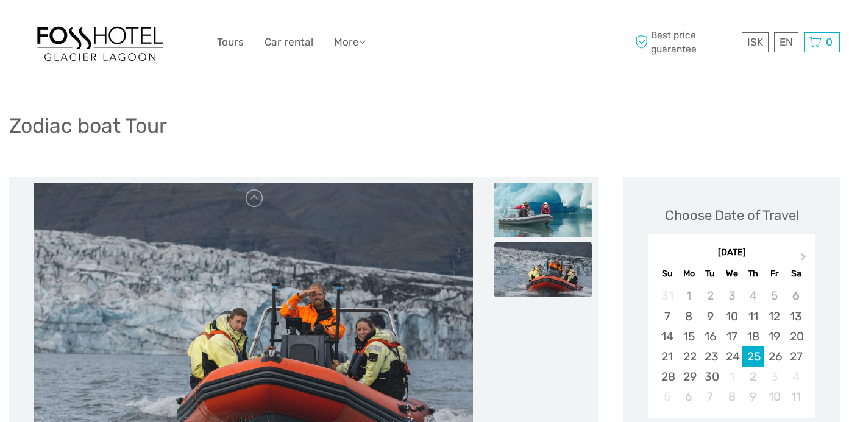
scroll to position [217, 0]
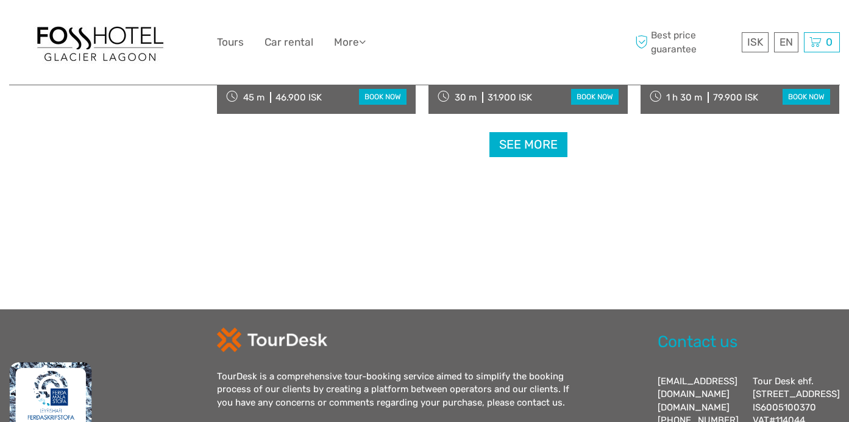
click at [523, 132] on link "See more" at bounding box center [528, 144] width 78 height 25
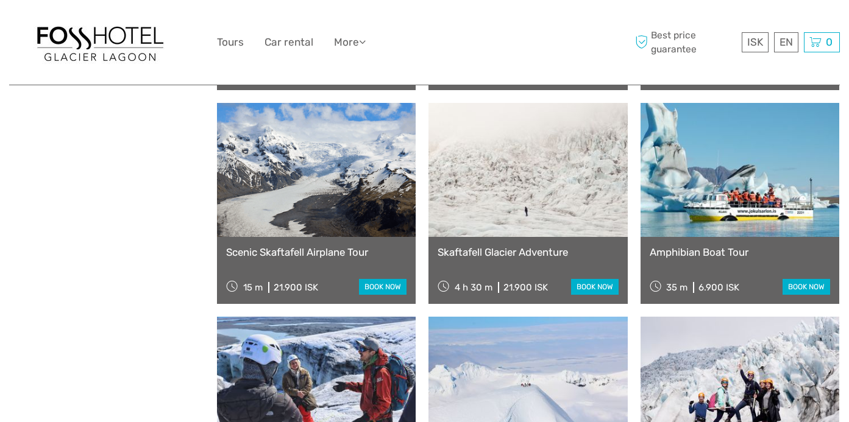
scroll to position [1414, 0]
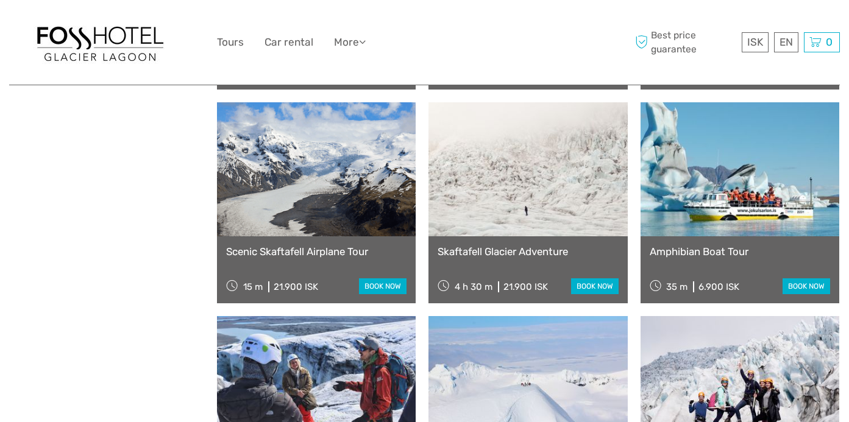
click at [512, 164] on link at bounding box center [527, 169] width 199 height 134
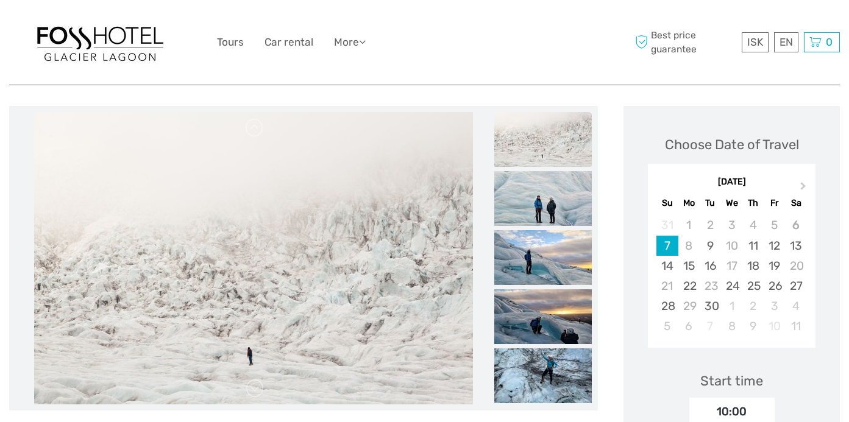
scroll to position [172, 0]
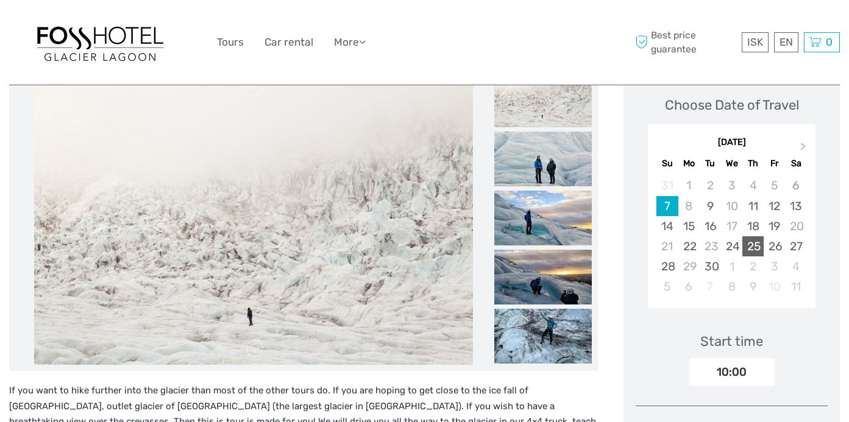
click at [750, 247] on div "25" at bounding box center [752, 246] width 21 height 20
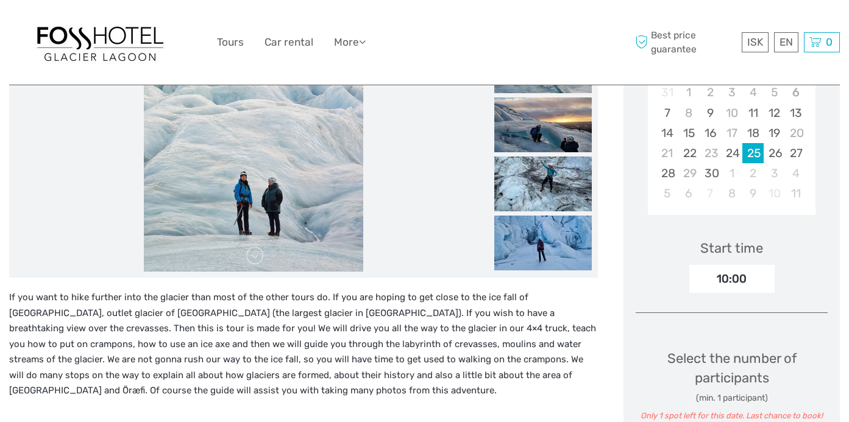
scroll to position [276, 0]
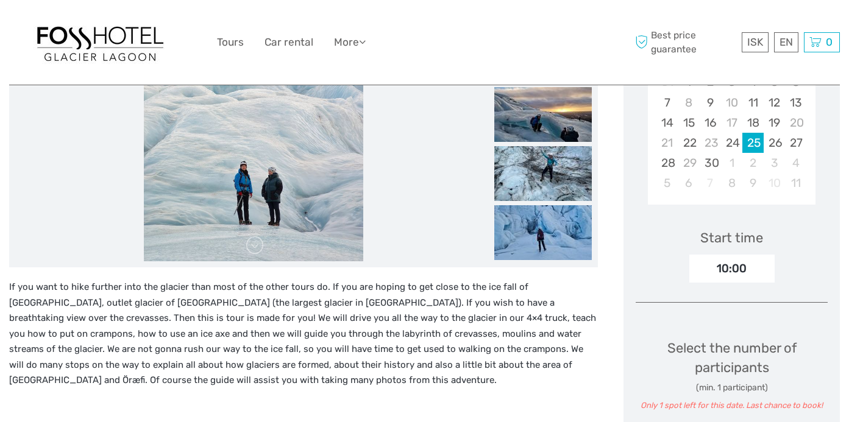
click at [733, 267] on div "10:00" at bounding box center [731, 269] width 85 height 28
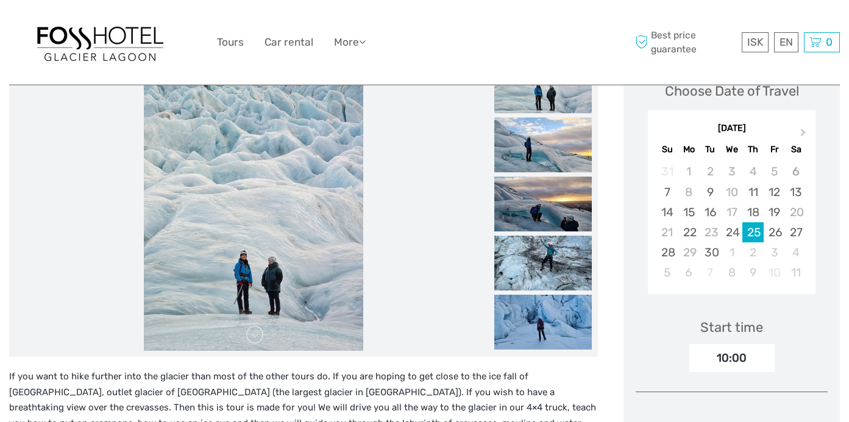
scroll to position [183, 0]
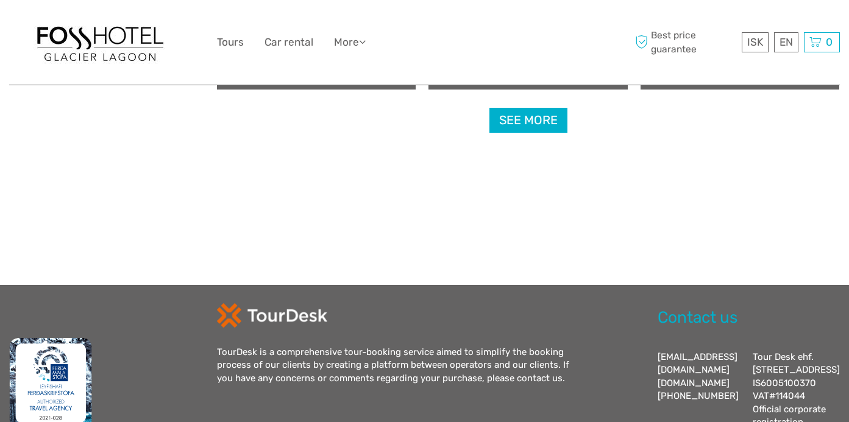
click at [542, 123] on link "See more" at bounding box center [528, 120] width 78 height 25
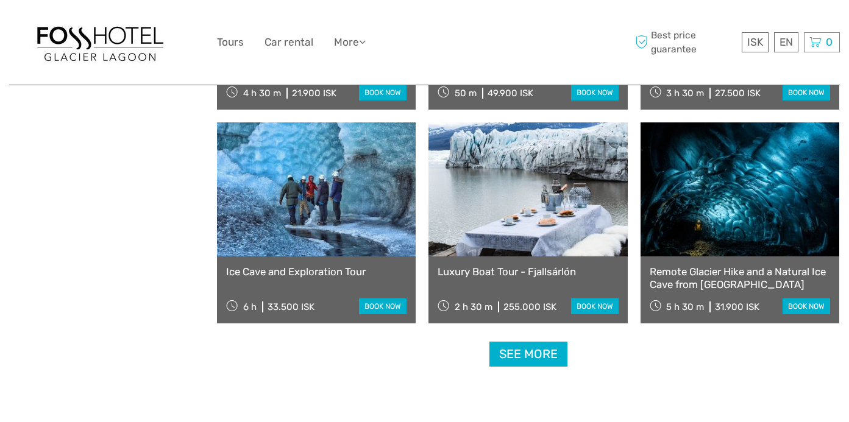
scroll to position [2465, 0]
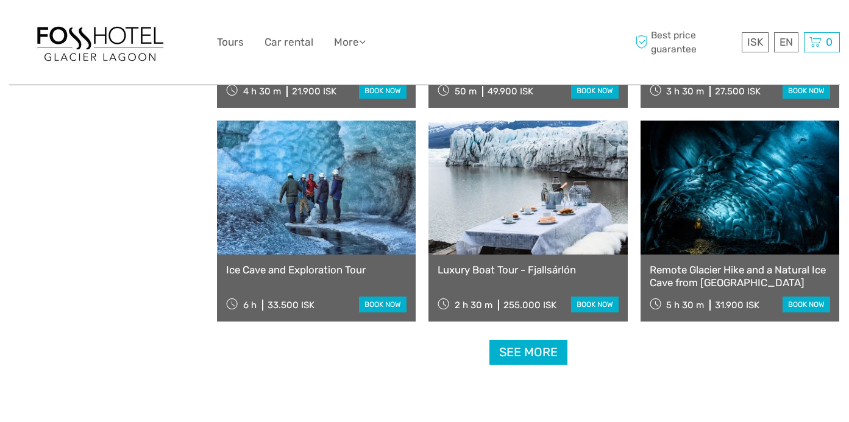
click at [523, 345] on link "See more" at bounding box center [528, 352] width 78 height 25
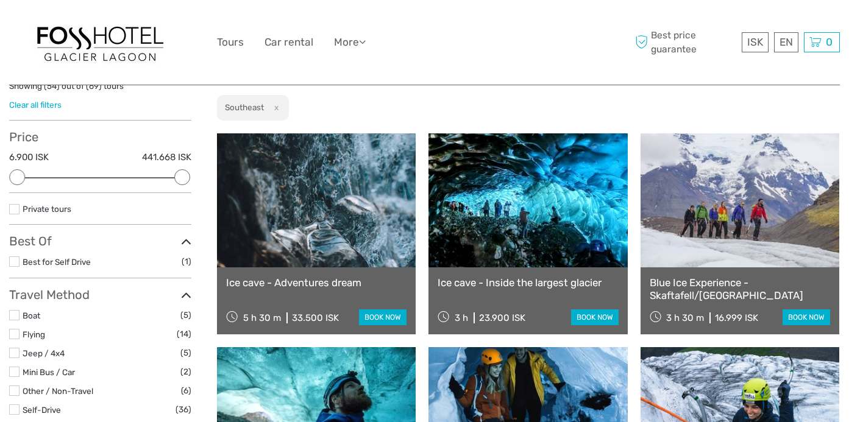
scroll to position [139, 0]
